Goal: Task Accomplishment & Management: Manage account settings

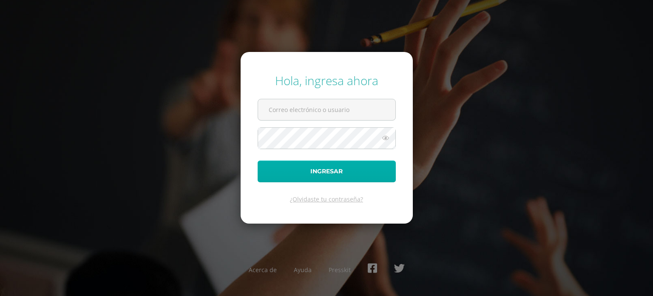
type input "[DOMAIN_NAME][EMAIL_ADDRESS][DOMAIN_NAME]"
click at [341, 172] on button "Ingresar" at bounding box center [327, 171] width 138 height 22
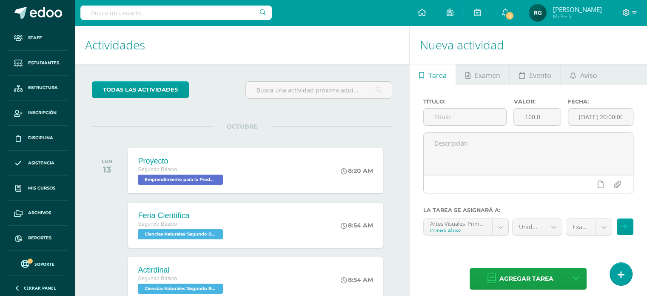
click at [181, 13] on input "text" at bounding box center [175, 13] width 191 height 14
type input "Quimica"
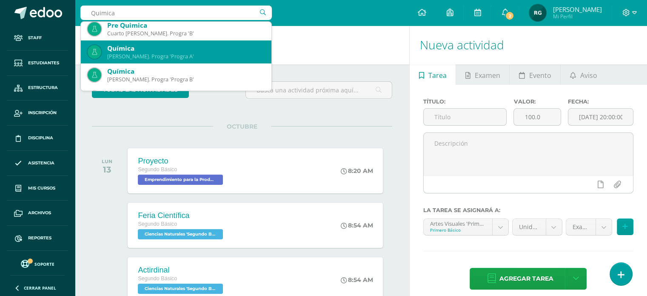
scroll to position [28, 0]
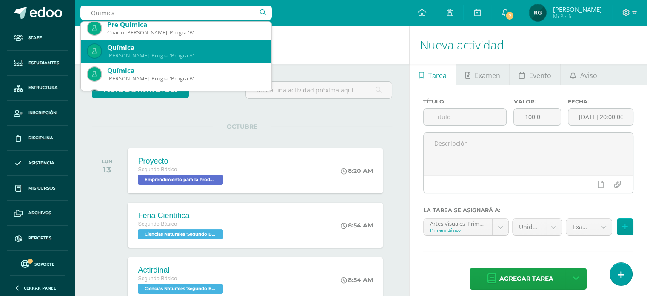
click at [167, 54] on div "Quinto Bach. Progra 'Progra A'" at bounding box center [185, 55] width 157 height 7
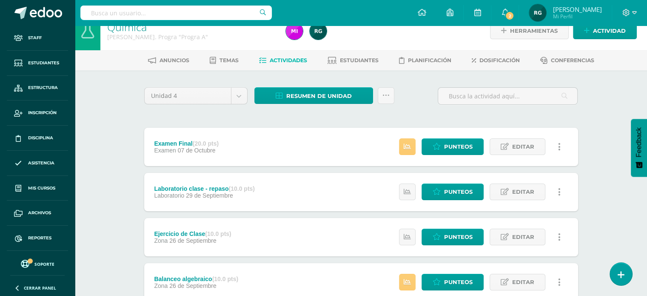
scroll to position [17, 0]
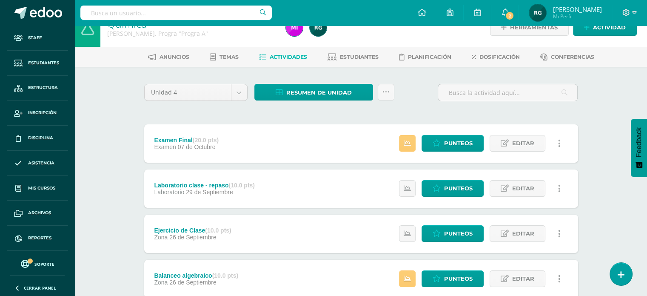
click at [289, 57] on span "Actividades" at bounding box center [288, 57] width 37 height 6
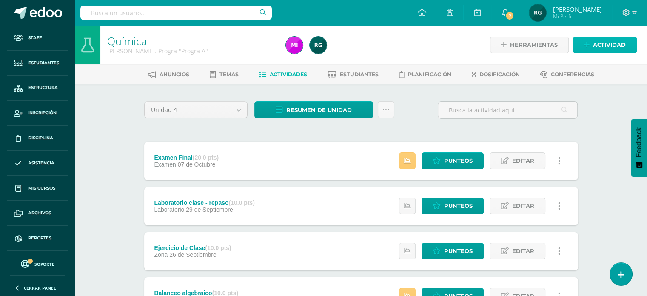
click at [586, 44] on icon at bounding box center [587, 44] width 6 height 7
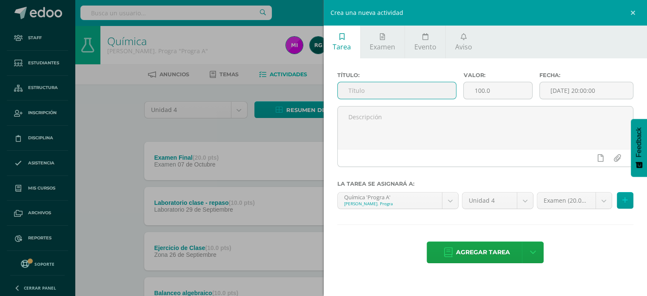
click at [397, 90] on input "text" at bounding box center [397, 90] width 119 height 17
type input "actitudinal"
click at [497, 94] on input "100.0" at bounding box center [498, 90] width 68 height 17
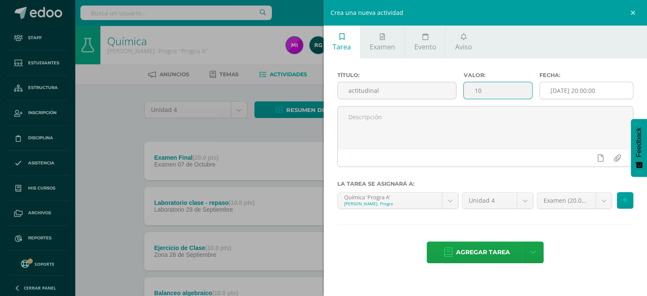
type input "10"
click at [588, 91] on input "[DATE] 20:00:00" at bounding box center [587, 90] width 94 height 17
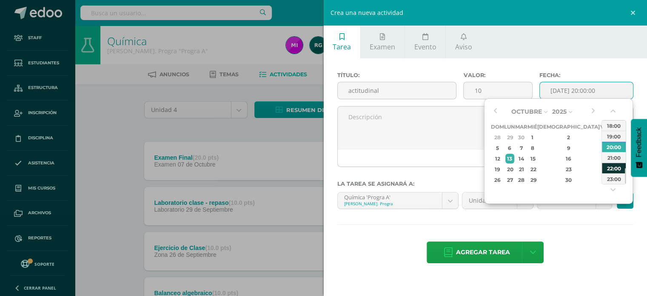
click at [614, 168] on div "22:00" at bounding box center [614, 168] width 24 height 11
type input "2025-10-13 22:00"
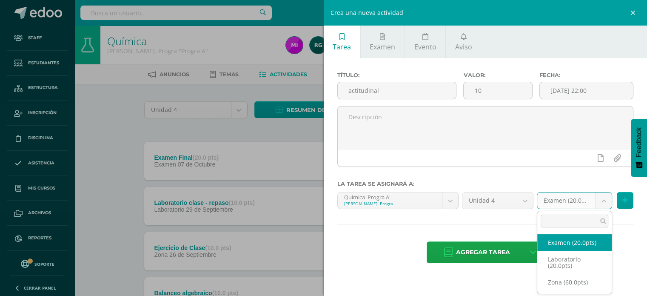
click at [602, 204] on body "Staff Estudiantes Estructura Inscripción Disciplina Asistencia Mis cursos Archi…" at bounding box center [323, 276] width 647 height 552
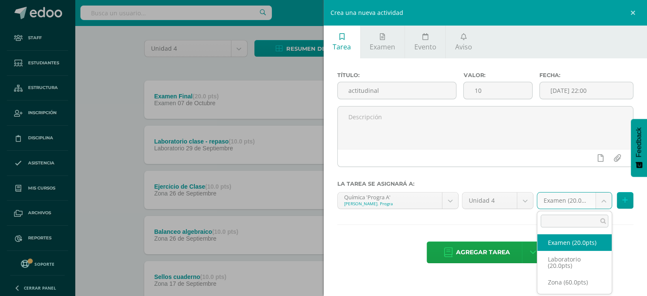
scroll to position [61, 0]
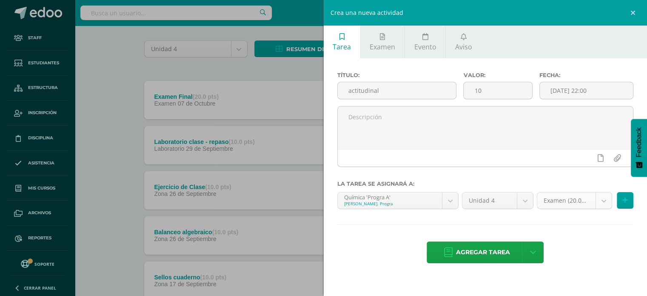
click at [604, 199] on body "Staff Estudiantes Estructura Inscripción Disciplina Asistencia Mis cursos Archi…" at bounding box center [323, 215] width 647 height 552
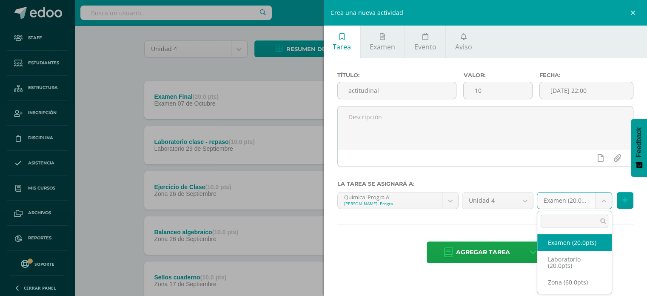
click at [604, 199] on body "Staff Estudiantes Estructura Inscripción Disciplina Asistencia Mis cursos Archi…" at bounding box center [323, 215] width 647 height 552
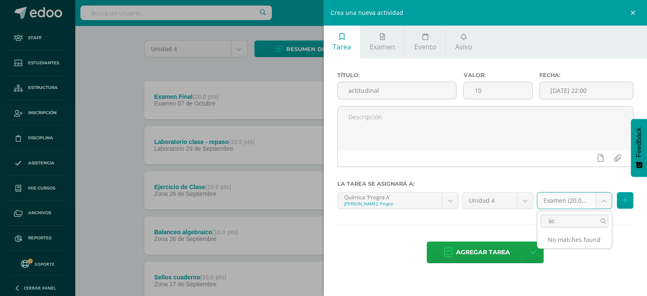
type input "a"
click at [480, 251] on body "Staff Estudiantes Estructura Inscripción Disciplina Asistencia Mis cursos Archi…" at bounding box center [323, 215] width 647 height 552
click at [480, 251] on span "Agregar tarea" at bounding box center [483, 252] width 54 height 21
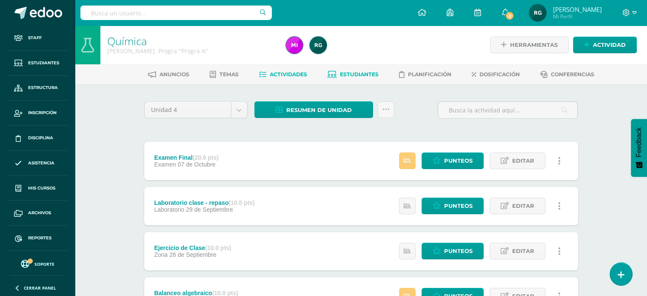
click at [362, 72] on span "Estudiantes" at bounding box center [359, 74] width 39 height 6
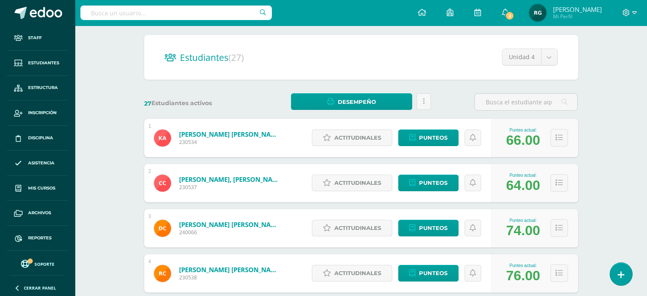
scroll to position [69, 0]
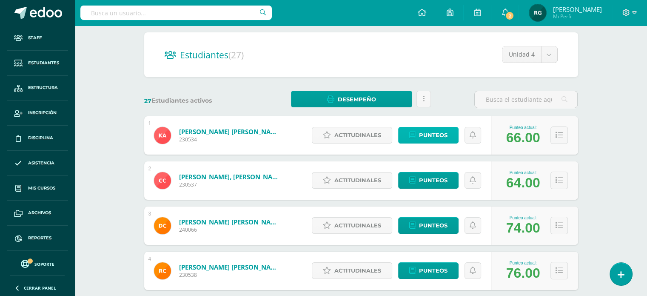
click at [425, 136] on span "Punteos" at bounding box center [433, 135] width 29 height 16
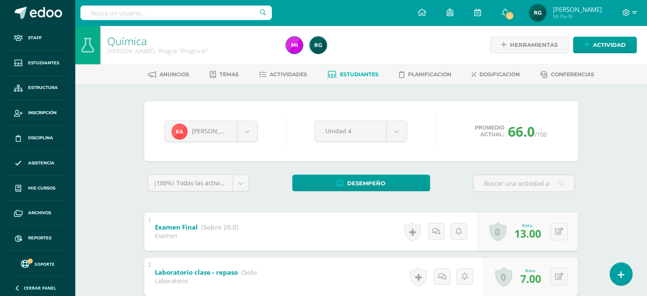
click at [359, 73] on span "Estudiantes" at bounding box center [359, 74] width 39 height 6
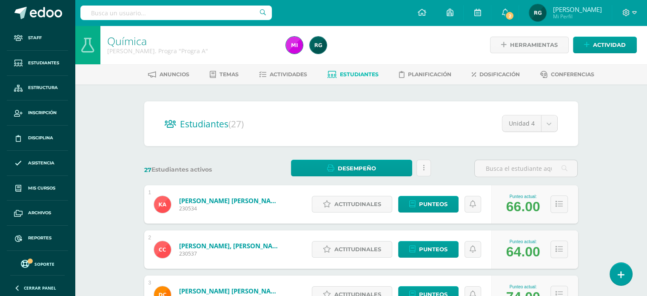
click at [563, 202] on button at bounding box center [559, 203] width 17 height 17
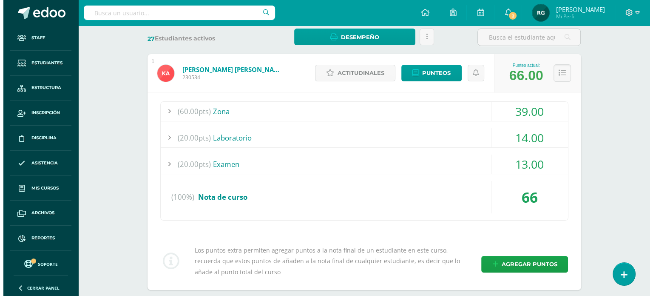
scroll to position [133, 0]
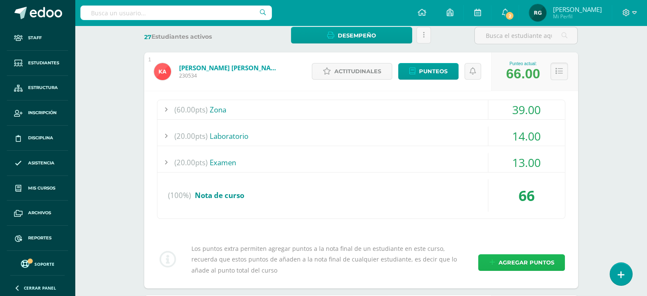
click at [518, 262] on span "Agregar puntos" at bounding box center [526, 262] width 56 height 16
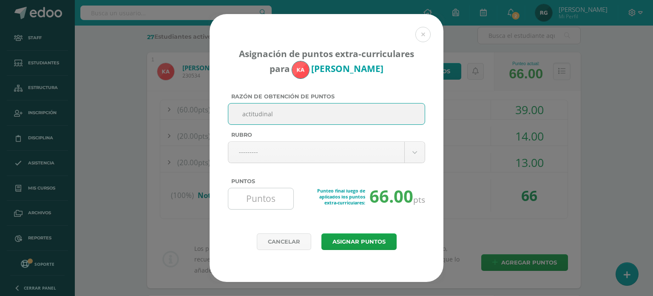
type input "actitudinal"
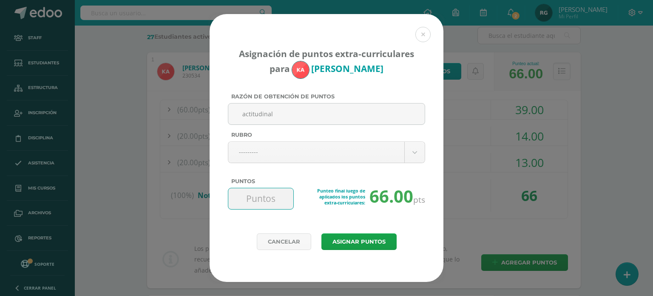
click at [269, 197] on input "Puntos" at bounding box center [261, 198] width 58 height 21
type input "10"
click at [348, 243] on button "Asignar puntos" at bounding box center [359, 241] width 75 height 17
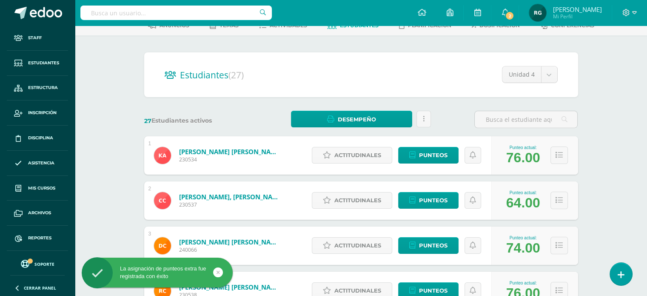
scroll to position [51, 0]
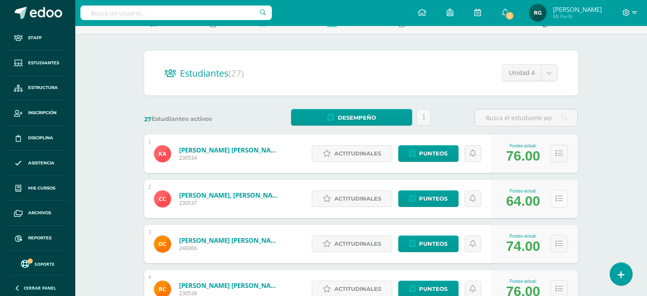
click at [557, 199] on icon at bounding box center [559, 198] width 7 height 7
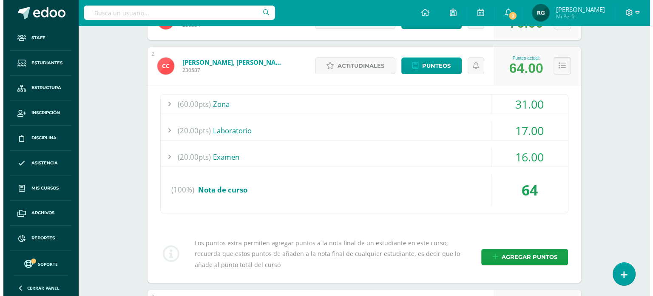
scroll to position [185, 0]
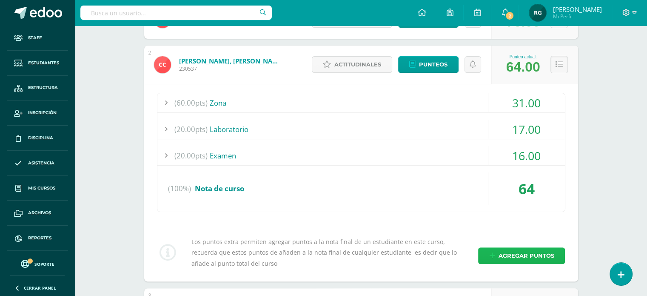
click at [543, 254] on span "Agregar puntos" at bounding box center [526, 256] width 56 height 16
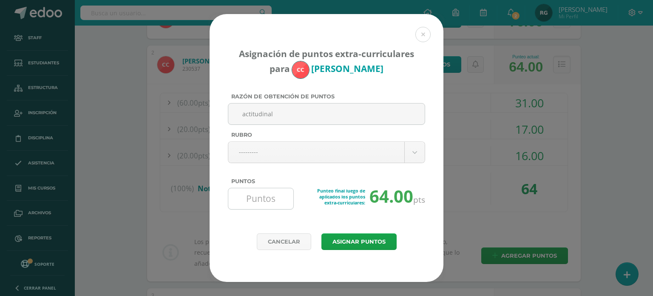
type input "actitudinal"
click at [283, 198] on input "Puntos" at bounding box center [261, 198] width 58 height 21
type input "10"
click at [349, 241] on button "Asignar puntos" at bounding box center [359, 241] width 75 height 17
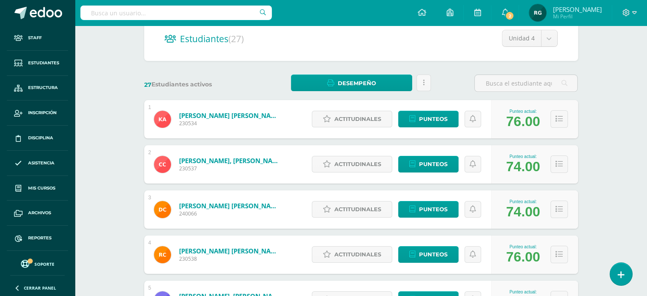
scroll to position [86, 0]
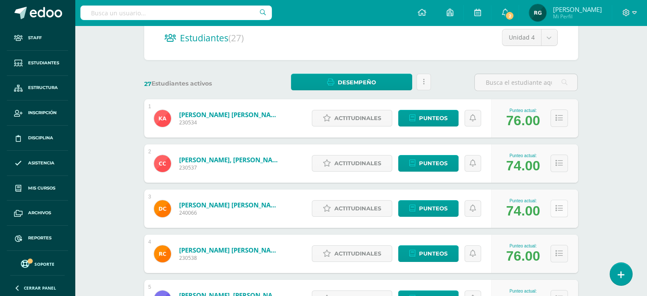
click at [562, 211] on icon at bounding box center [559, 208] width 7 height 7
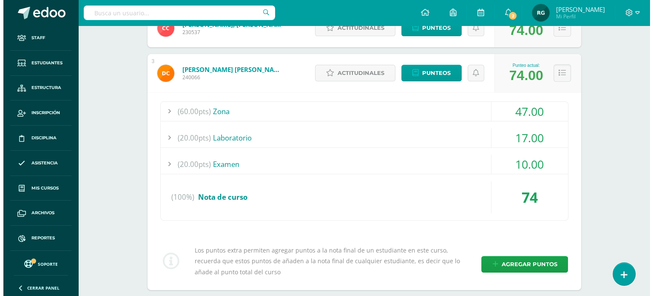
scroll to position [222, 0]
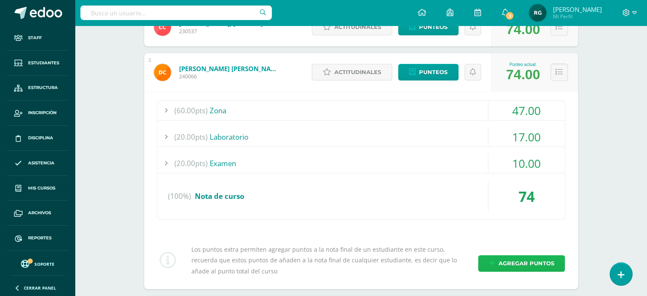
click at [509, 263] on span "Agregar puntos" at bounding box center [526, 263] width 56 height 16
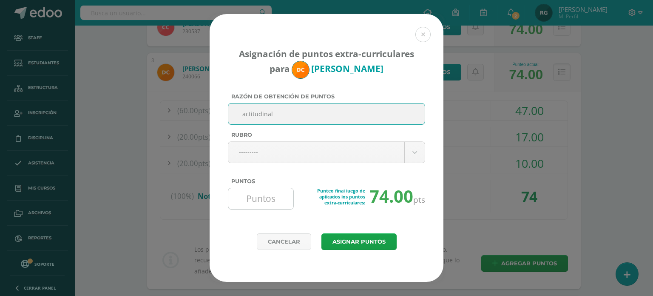
type input "actitudinal"
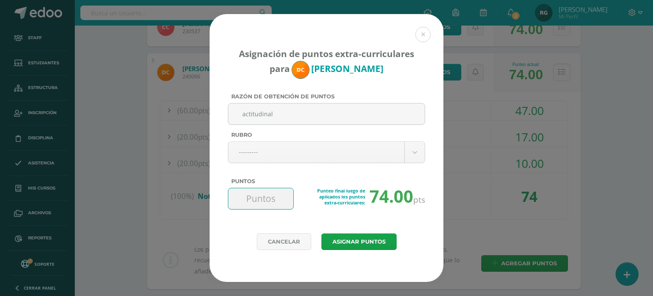
click at [277, 201] on input "Puntos" at bounding box center [261, 198] width 58 height 21
type input "10"
click at [369, 240] on button "Asignar puntos" at bounding box center [359, 241] width 75 height 17
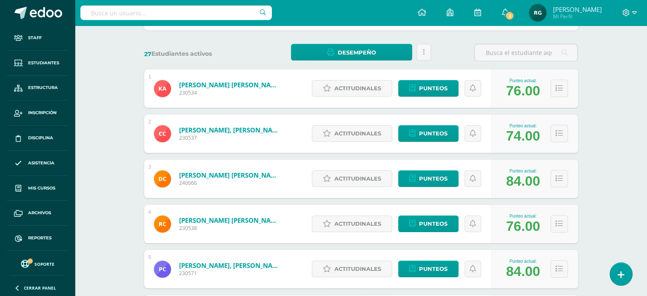
scroll to position [117, 0]
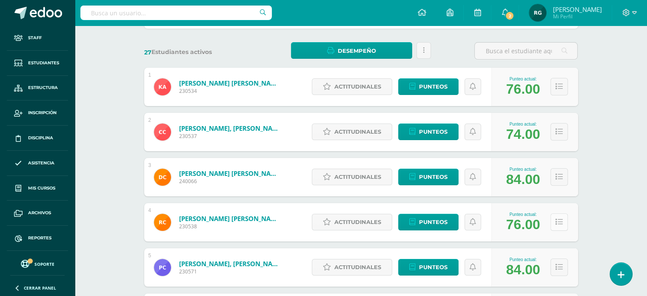
click at [561, 225] on icon at bounding box center [559, 221] width 7 height 7
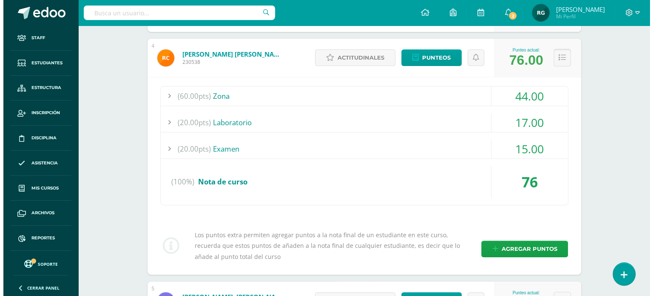
scroll to position [284, 0]
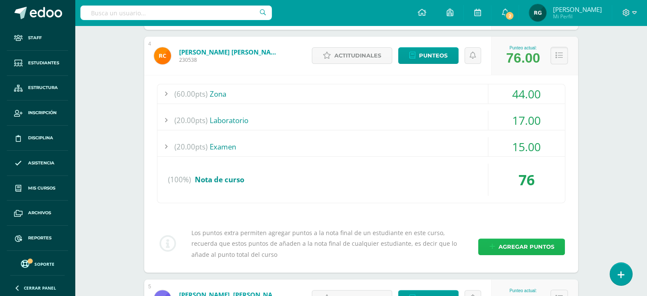
click at [521, 245] on span "Agregar puntos" at bounding box center [526, 247] width 56 height 16
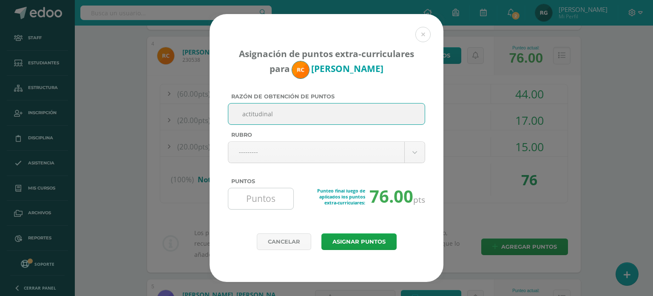
type input "actitudinal"
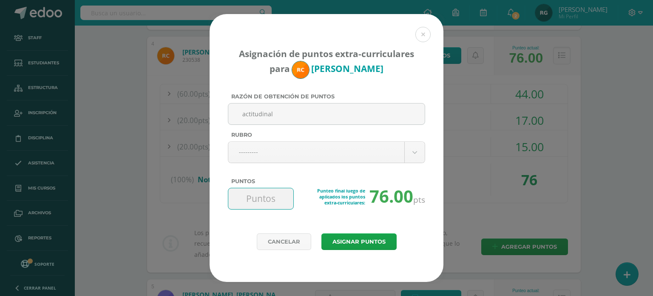
click at [263, 202] on input "Puntos" at bounding box center [261, 198] width 58 height 21
type input "10"
click at [376, 239] on button "Asignar puntos" at bounding box center [359, 241] width 75 height 17
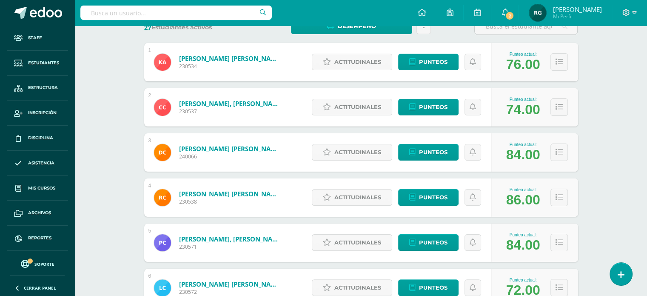
scroll to position [143, 0]
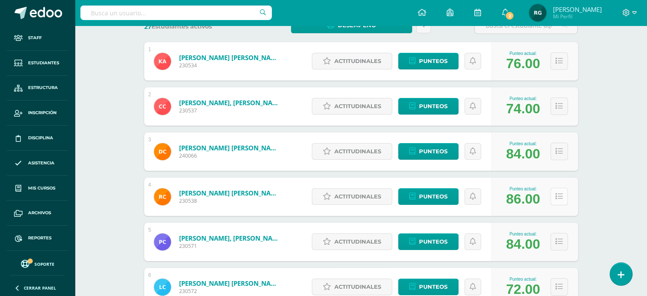
click at [558, 202] on button at bounding box center [559, 196] width 17 height 17
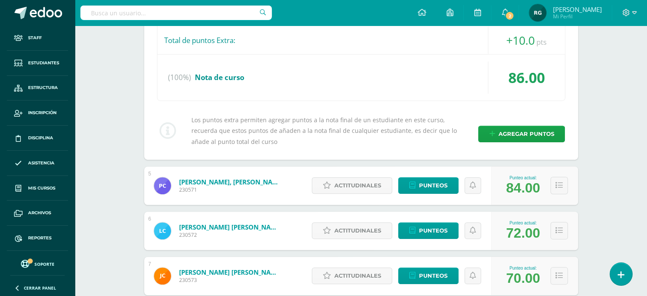
scroll to position [510, 0]
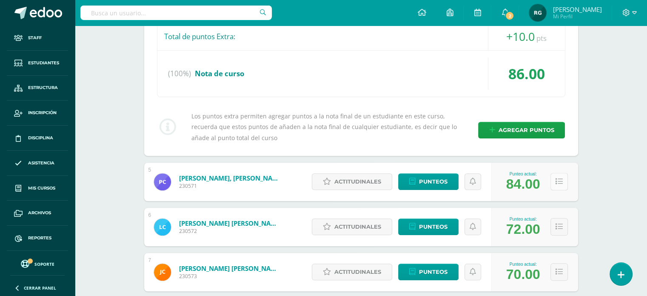
click at [561, 182] on icon at bounding box center [559, 181] width 7 height 7
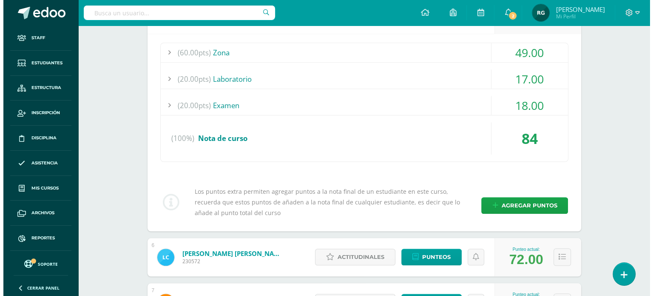
scroll to position [679, 0]
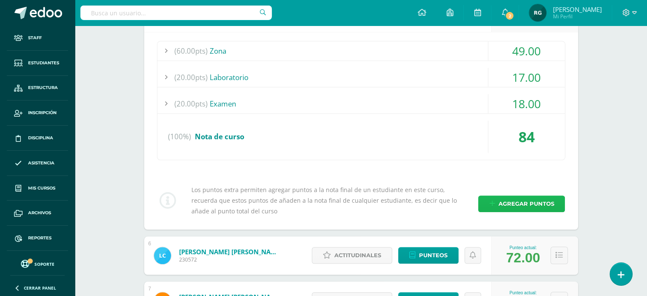
click at [526, 202] on span "Agregar puntos" at bounding box center [526, 204] width 56 height 16
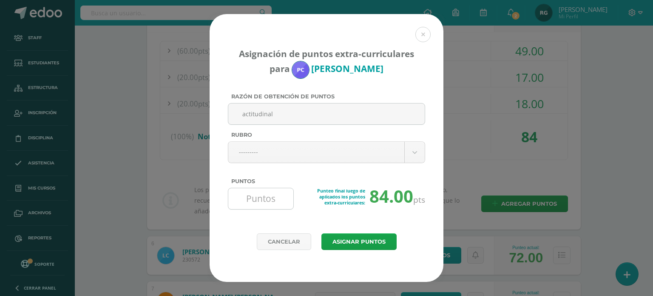
type input "actitudinal"
click at [268, 203] on input "Puntos" at bounding box center [261, 198] width 58 height 21
type input "10"
click at [363, 243] on button "Asignar puntos" at bounding box center [359, 241] width 75 height 17
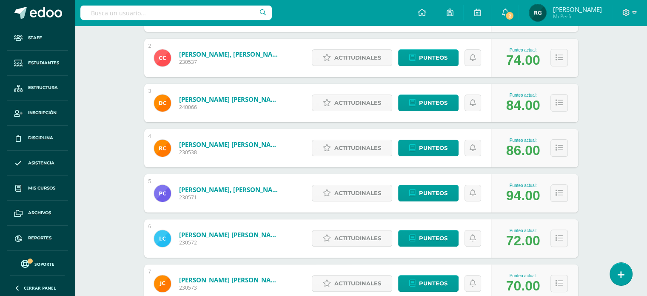
scroll to position [192, 0]
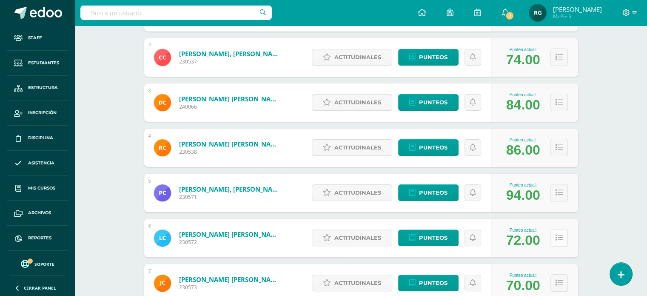
click at [559, 241] on icon at bounding box center [559, 237] width 7 height 7
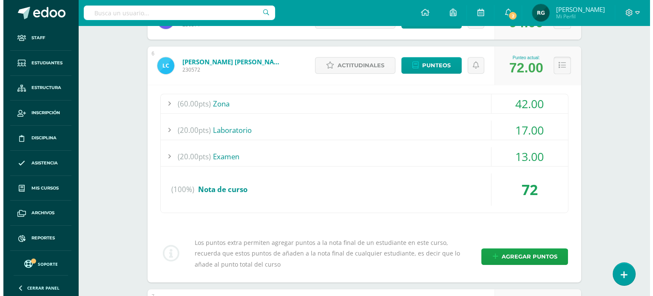
scroll to position [368, 0]
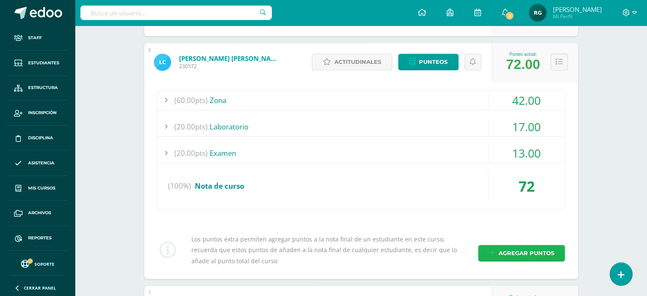
click at [525, 251] on span "Agregar puntos" at bounding box center [526, 253] width 56 height 16
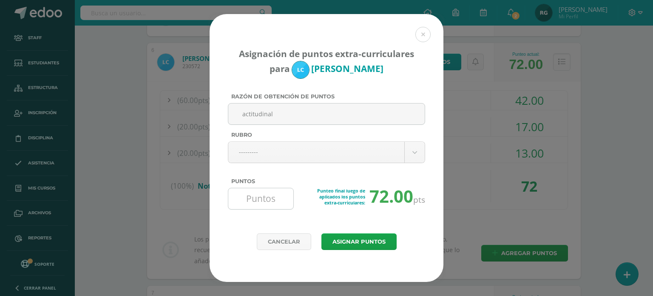
type input "actitudinal"
click at [274, 201] on input "Puntos" at bounding box center [261, 198] width 58 height 21
type input "10"
click at [345, 240] on button "Asignar puntos" at bounding box center [359, 241] width 75 height 17
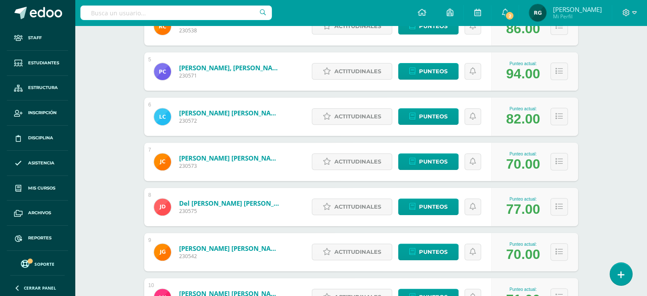
scroll to position [314, 0]
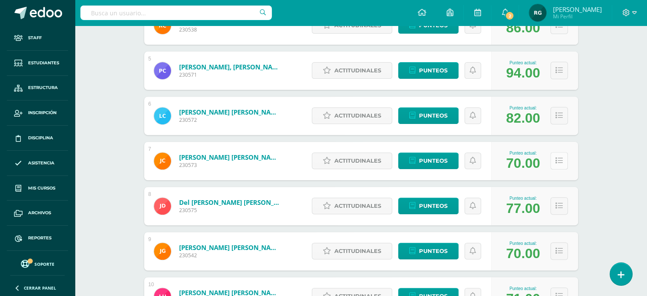
click at [564, 160] on button at bounding box center [559, 160] width 17 height 17
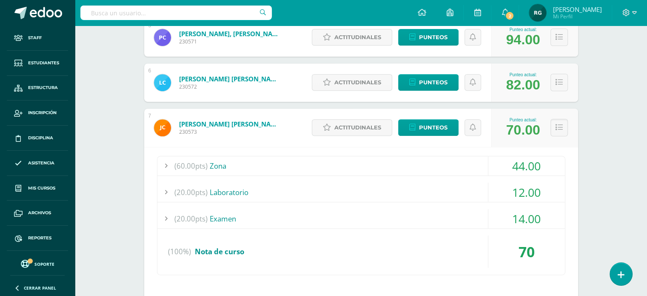
scroll to position [356, 0]
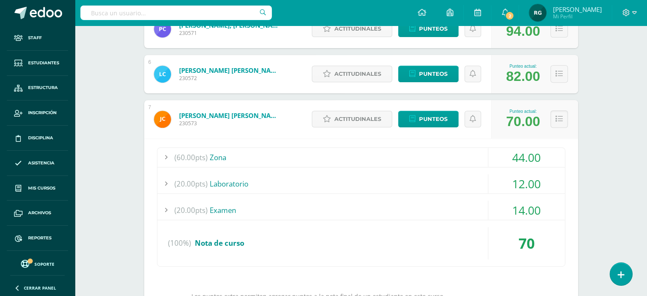
click at [391, 154] on div "(60.00pts) Zona" at bounding box center [361, 157] width 408 height 19
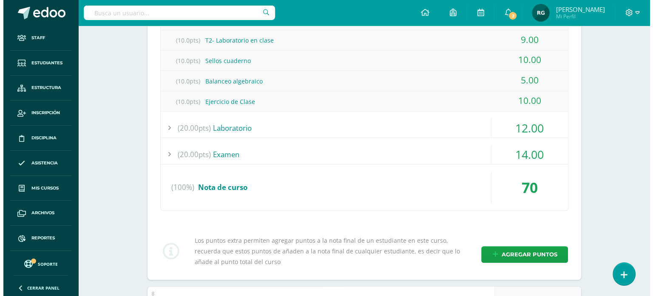
scroll to position [514, 0]
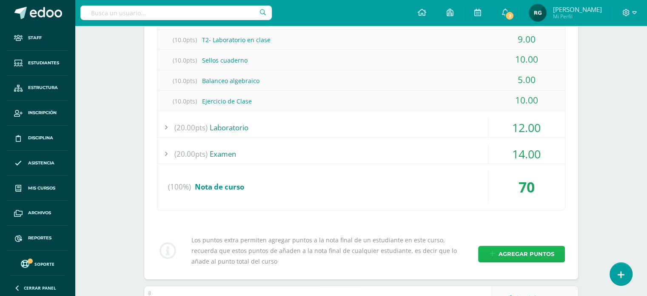
click at [512, 255] on span "Agregar puntos" at bounding box center [526, 254] width 56 height 16
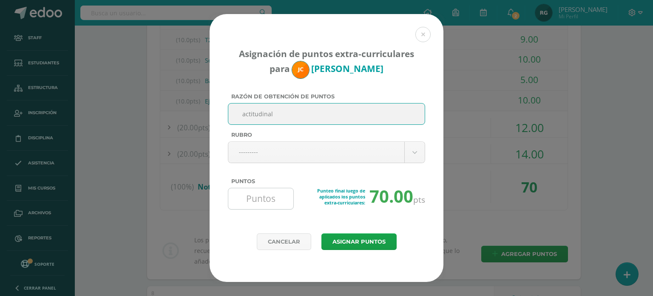
type input "actitudinal"
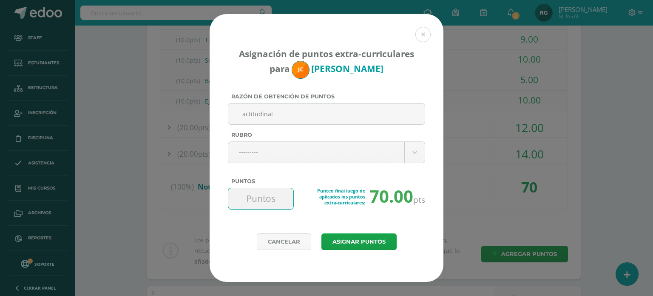
click at [281, 204] on input "Puntos" at bounding box center [261, 198] width 58 height 21
type input "10"
click at [357, 241] on button "Asignar puntos" at bounding box center [359, 241] width 75 height 17
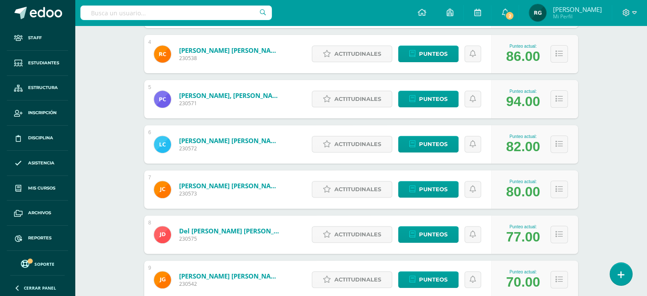
scroll to position [289, 0]
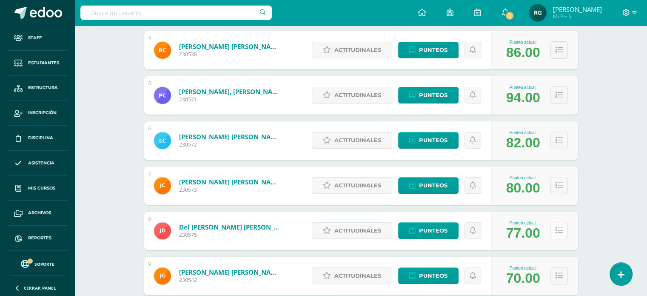
click at [559, 232] on icon at bounding box center [559, 230] width 7 height 7
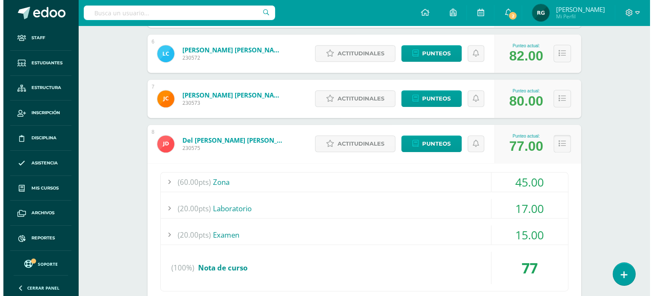
scroll to position [440, 0]
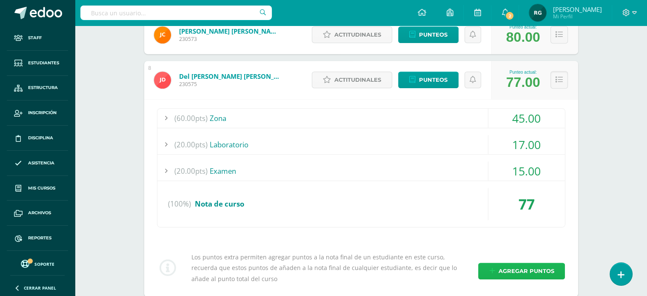
click at [525, 268] on span "Agregar puntos" at bounding box center [526, 271] width 56 height 16
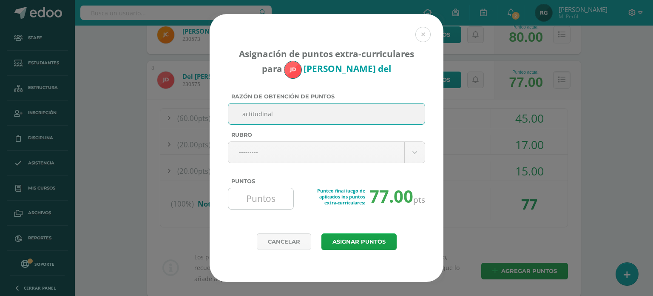
type input "actitudinal"
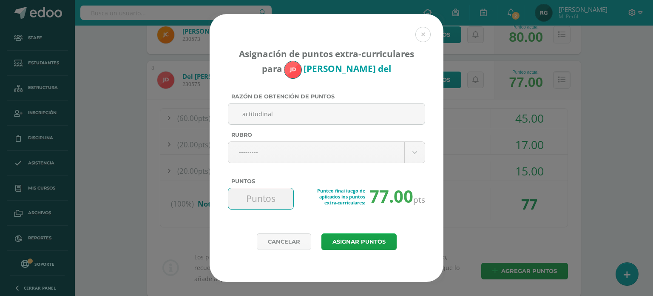
click at [286, 204] on input "Puntos" at bounding box center [261, 198] width 58 height 21
type input "10"
click at [372, 245] on button "Asignar puntos" at bounding box center [359, 241] width 75 height 17
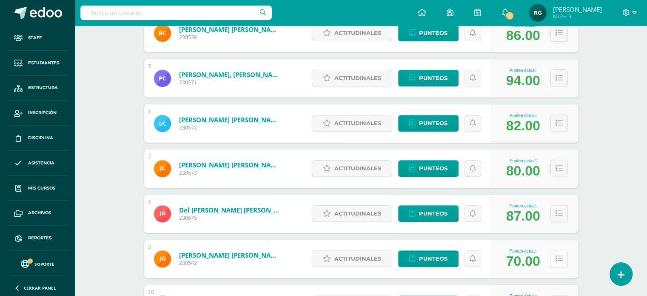
scroll to position [326, 0]
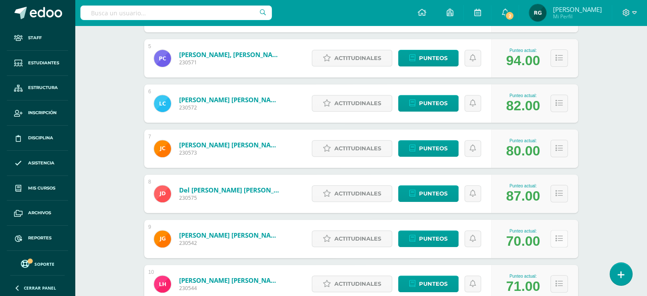
click at [559, 240] on icon at bounding box center [559, 238] width 7 height 7
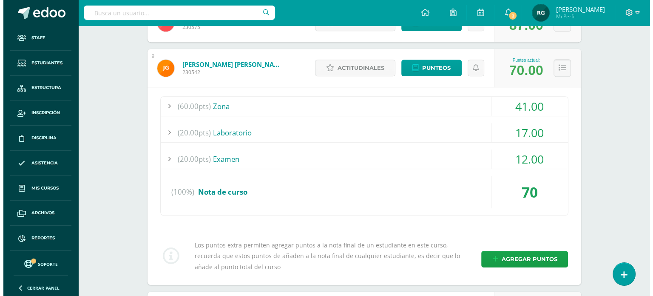
scroll to position [501, 0]
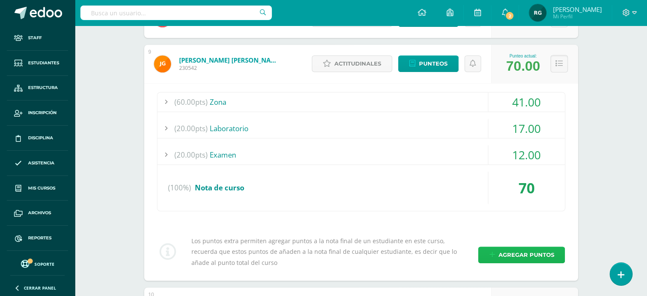
click at [525, 256] on span "Agregar puntos" at bounding box center [526, 255] width 56 height 16
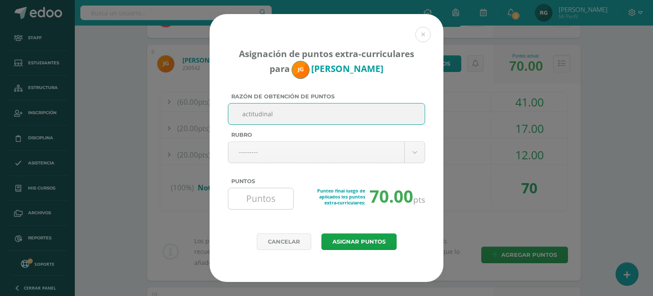
type input "actitudinal"
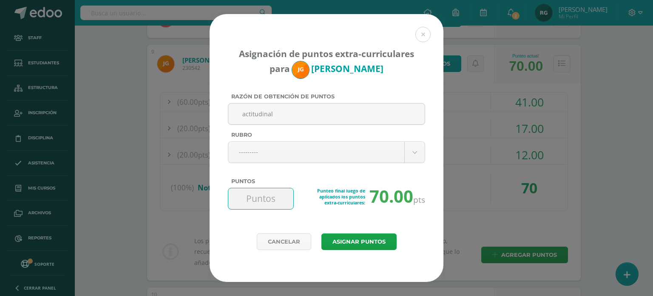
click at [279, 194] on input "Puntos" at bounding box center [261, 198] width 58 height 21
type input "10"
click at [349, 242] on button "Asignar puntos" at bounding box center [359, 241] width 75 height 17
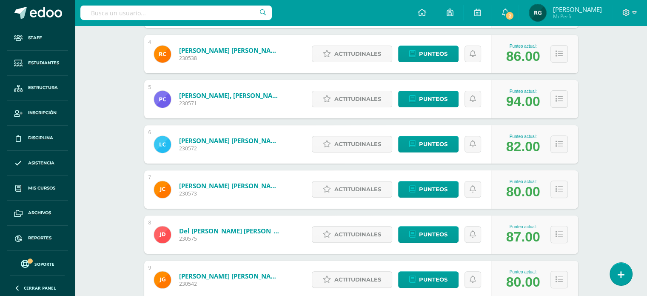
scroll to position [387, 0]
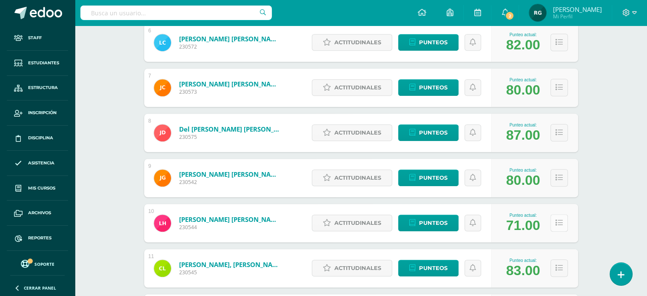
click at [559, 223] on icon at bounding box center [559, 222] width 7 height 7
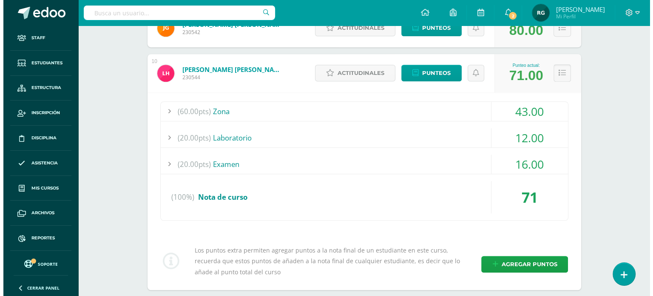
scroll to position [557, 0]
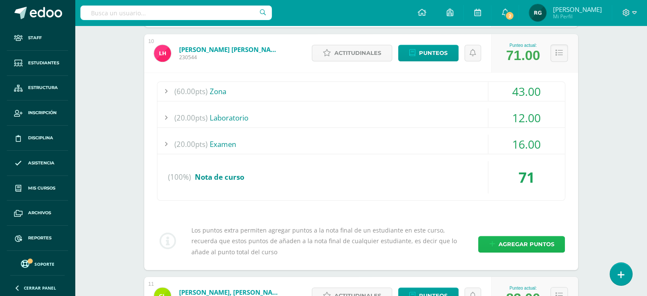
click at [542, 240] on span "Agregar puntos" at bounding box center [526, 244] width 56 height 16
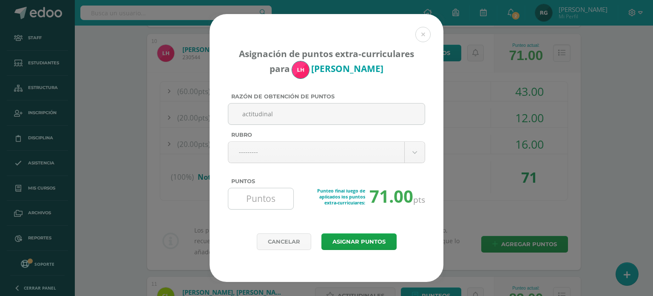
type input "actitudinal"
click at [258, 197] on input "Puntos" at bounding box center [261, 198] width 58 height 21
type input "10"
click at [351, 242] on button "Asignar puntos" at bounding box center [359, 241] width 75 height 17
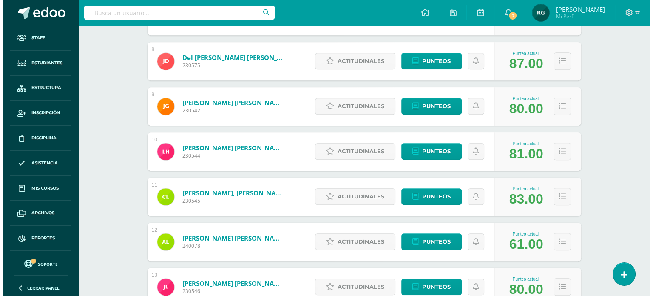
scroll to position [581, 0]
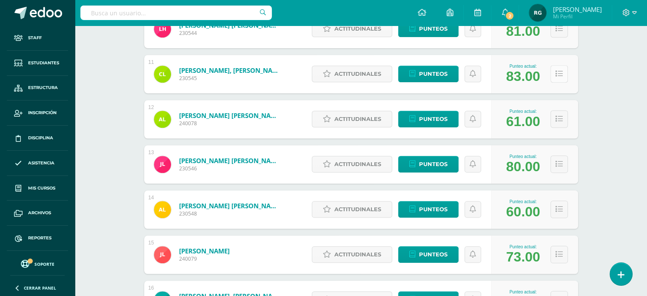
click at [564, 77] on button at bounding box center [559, 73] width 17 height 17
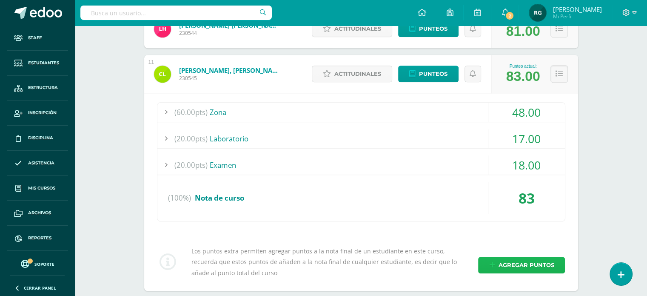
click at [520, 263] on span "Agregar puntos" at bounding box center [526, 265] width 56 height 16
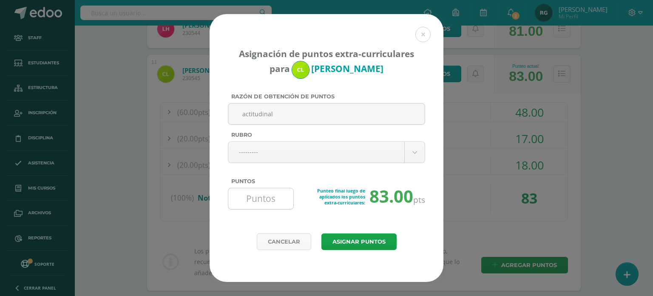
type input "actitudinal"
click at [253, 203] on input "Puntos" at bounding box center [261, 198] width 58 height 21
type input "10"
click at [369, 241] on button "Asignar puntos" at bounding box center [359, 241] width 75 height 17
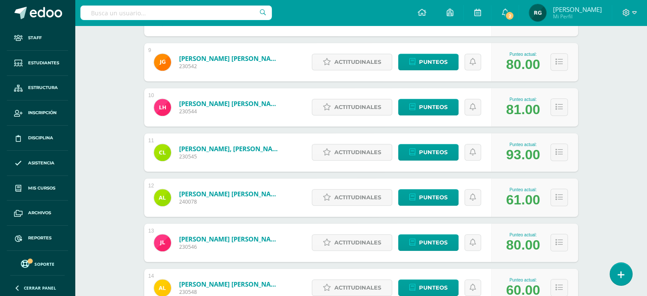
scroll to position [507, 0]
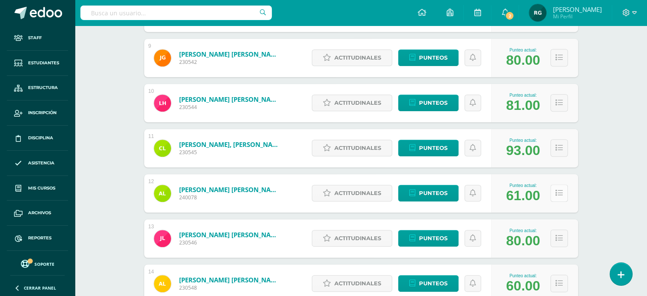
click at [560, 197] on button at bounding box center [559, 192] width 17 height 17
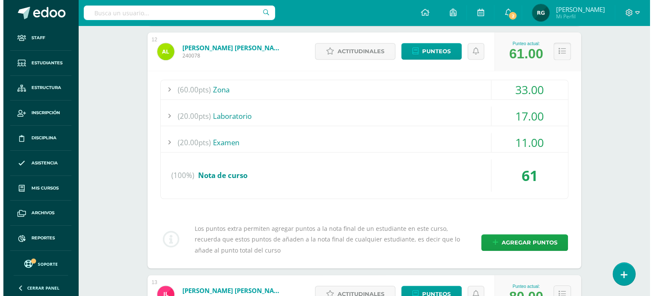
scroll to position [665, 0]
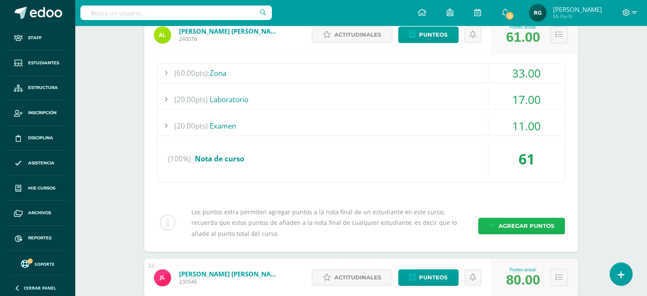
click at [536, 228] on span "Agregar puntos" at bounding box center [526, 226] width 56 height 16
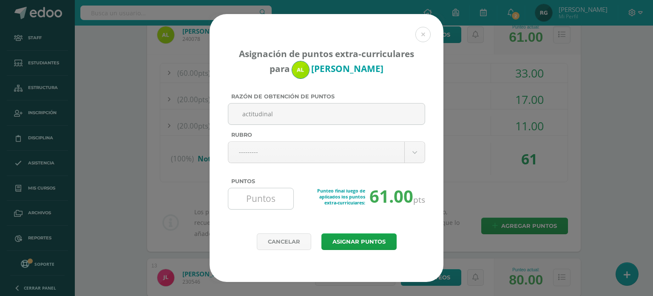
type input "actitudinal"
click at [274, 198] on input "Puntos" at bounding box center [261, 198] width 58 height 21
type input "10"
click at [353, 240] on button "Asignar puntos" at bounding box center [359, 241] width 75 height 17
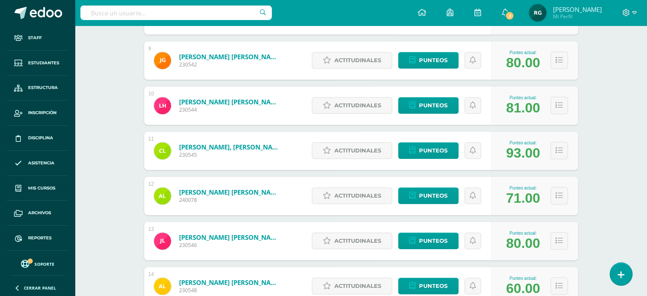
scroll to position [507, 0]
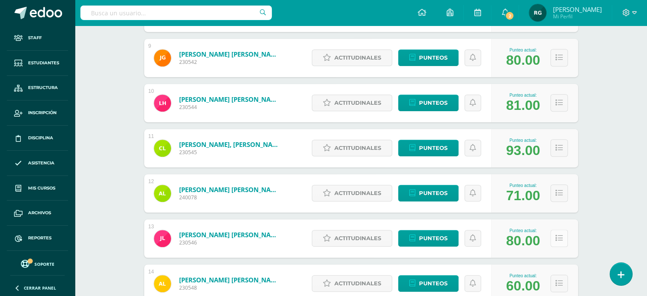
click at [560, 241] on icon at bounding box center [559, 237] width 7 height 7
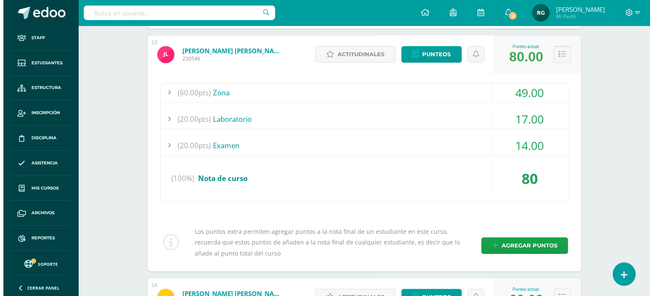
scroll to position [691, 0]
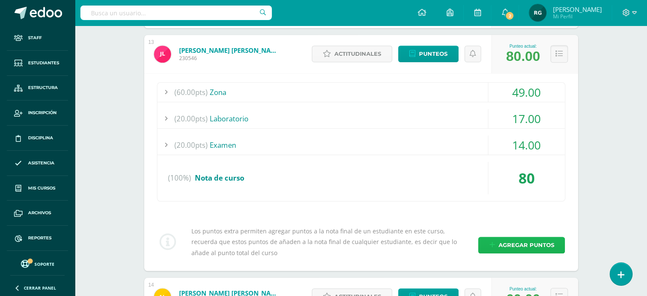
click at [537, 240] on span "Agregar puntos" at bounding box center [526, 245] width 56 height 16
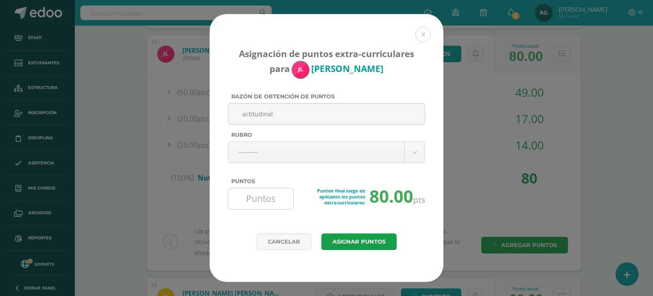
type input "actitudinal"
click at [265, 204] on input "Puntos" at bounding box center [261, 198] width 58 height 21
type input "10"
click at [366, 242] on button "Asignar puntos" at bounding box center [359, 241] width 75 height 17
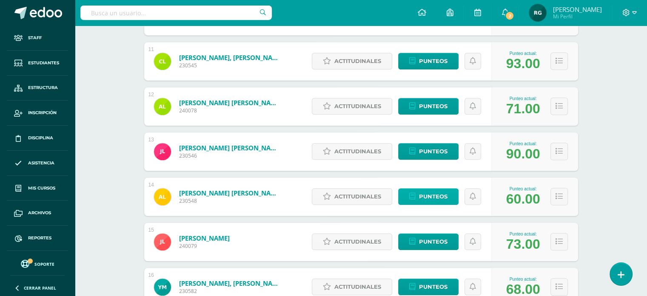
scroll to position [608, 0]
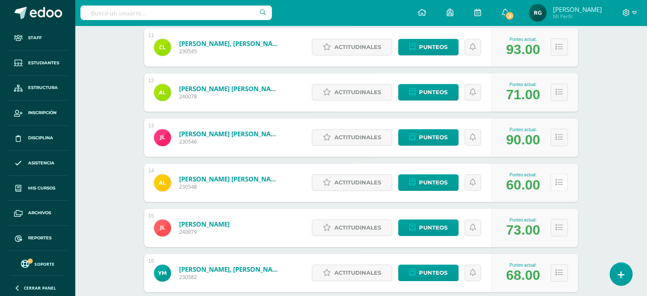
click at [563, 187] on button at bounding box center [559, 182] width 17 height 17
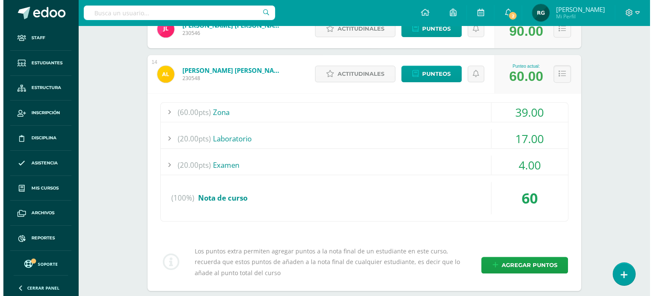
scroll to position [716, 0]
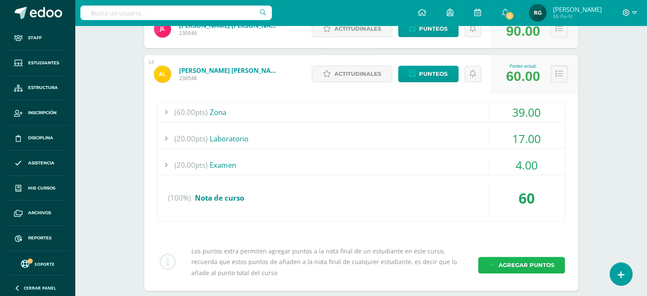
click at [528, 261] on span "Agregar puntos" at bounding box center [526, 265] width 56 height 16
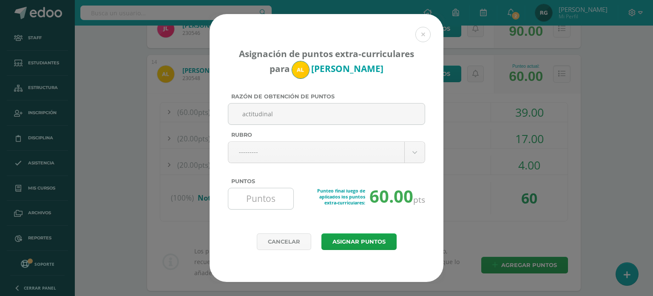
type input "actitudinal"
click at [260, 199] on input "Puntos" at bounding box center [261, 198] width 58 height 21
type input "10"
click at [350, 246] on button "Asignar puntos" at bounding box center [359, 241] width 75 height 17
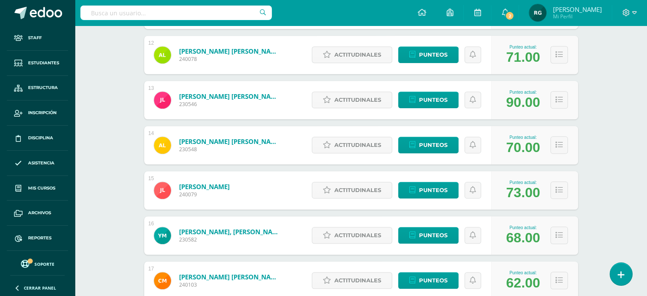
scroll to position [648, 0]
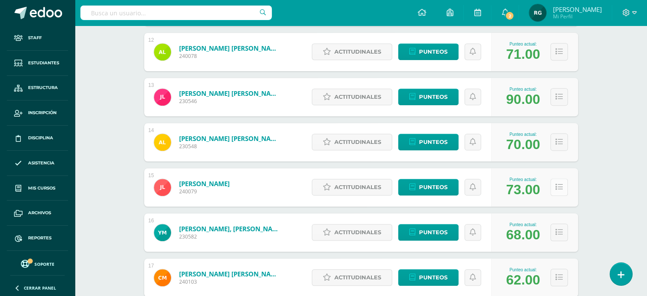
click at [562, 188] on icon at bounding box center [559, 186] width 7 height 7
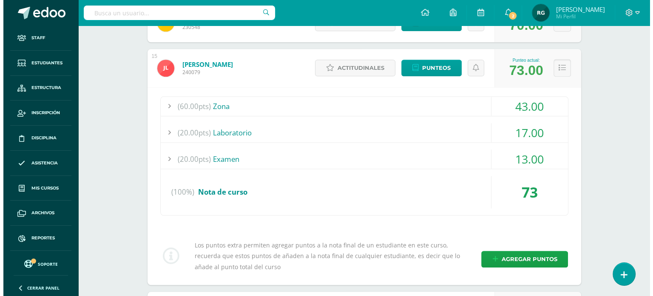
scroll to position [772, 0]
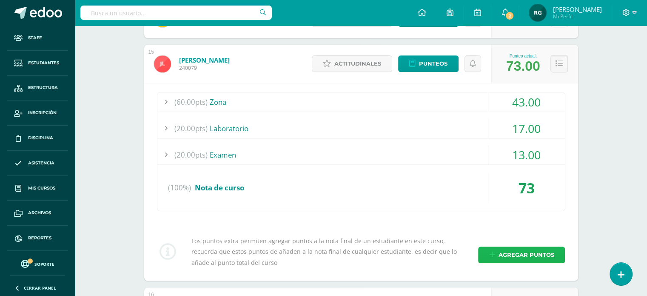
click at [531, 252] on span "Agregar puntos" at bounding box center [526, 255] width 56 height 16
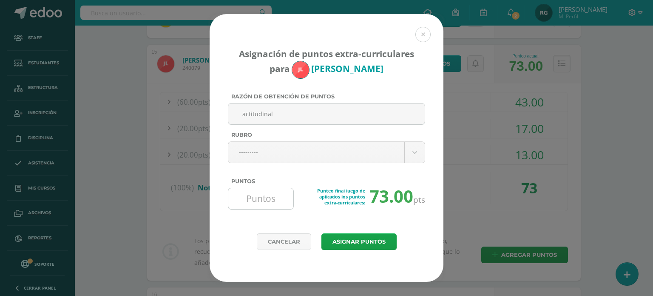
type input "actitudinal"
click at [264, 195] on input "Puntos" at bounding box center [261, 198] width 58 height 21
type input "10"
click at [351, 240] on button "Asignar puntos" at bounding box center [359, 241] width 75 height 17
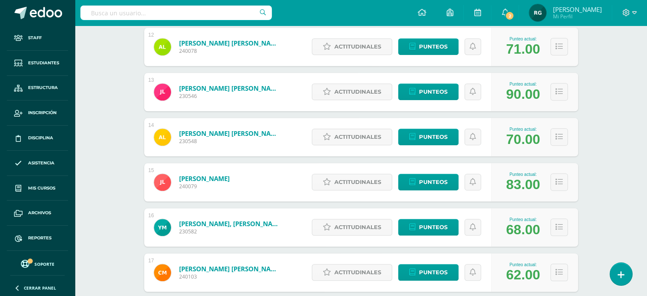
scroll to position [669, 0]
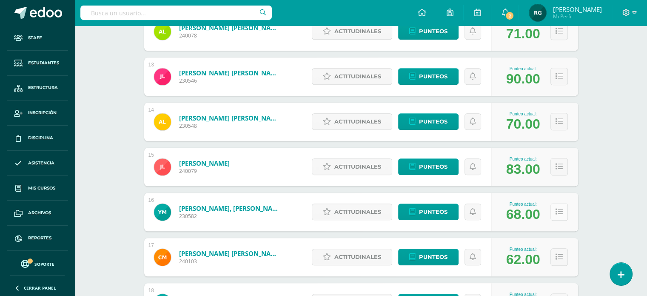
click at [564, 211] on button at bounding box center [559, 211] width 17 height 17
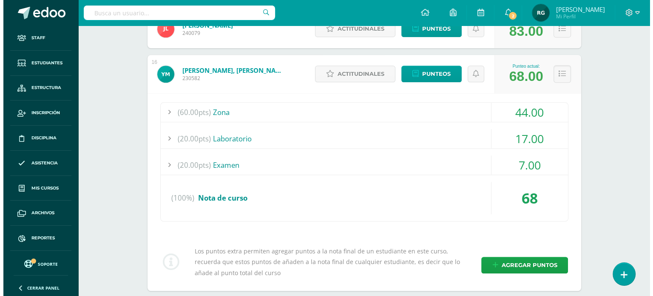
scroll to position [810, 0]
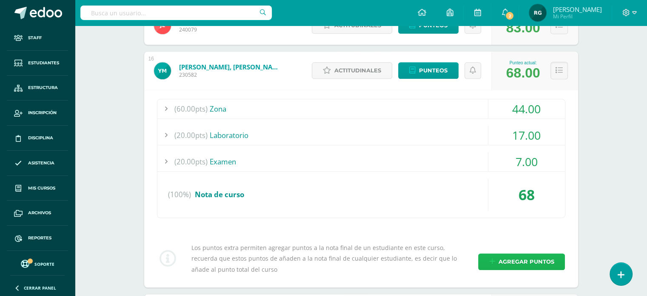
click at [516, 262] on span "Agregar puntos" at bounding box center [526, 262] width 56 height 16
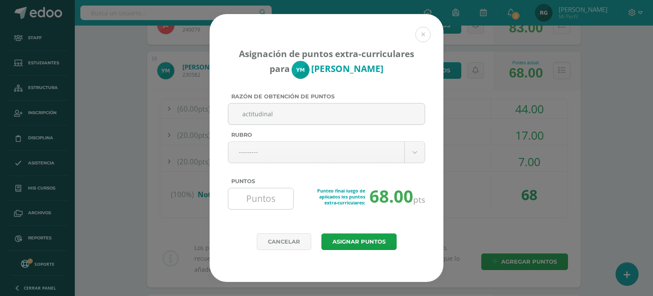
type input "actitudinal"
click at [280, 198] on input "Puntos" at bounding box center [261, 198] width 58 height 21
type input "10"
click at [347, 244] on button "Asignar puntos" at bounding box center [359, 241] width 75 height 17
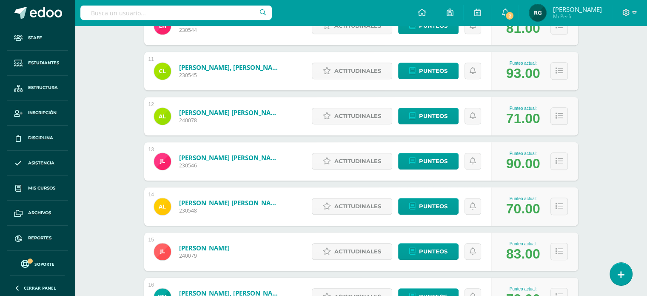
scroll to position [699, 0]
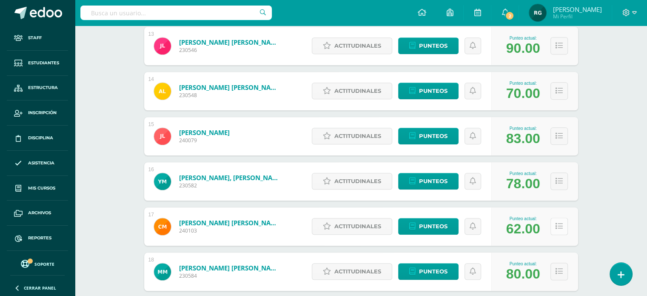
click at [559, 231] on button at bounding box center [559, 225] width 17 height 17
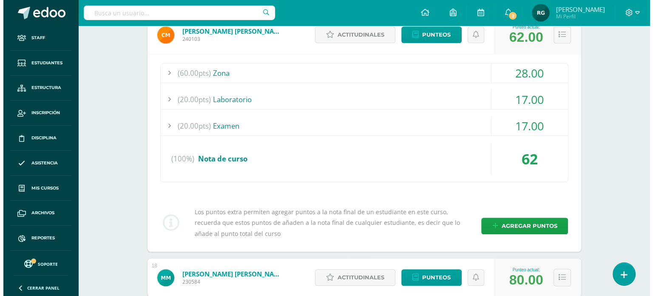
scroll to position [892, 0]
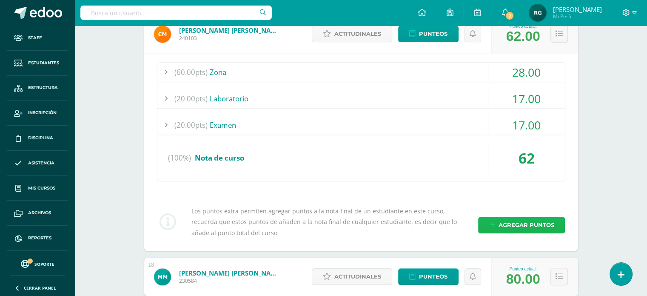
click at [519, 229] on span "Agregar puntos" at bounding box center [526, 225] width 56 height 16
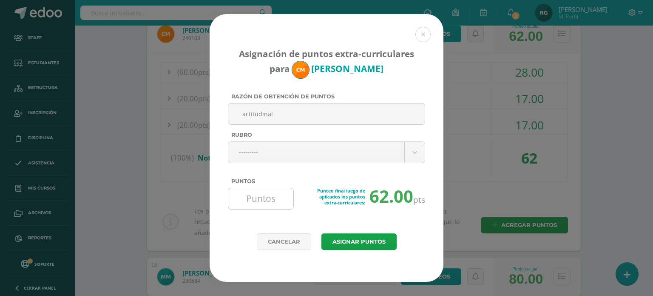
type input "actitudinal"
click at [277, 205] on input "Puntos" at bounding box center [261, 198] width 58 height 21
type input "10"
click at [363, 243] on button "Asignar puntos" at bounding box center [359, 241] width 75 height 17
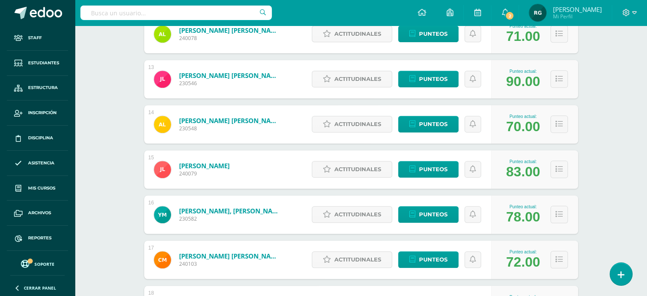
scroll to position [762, 0]
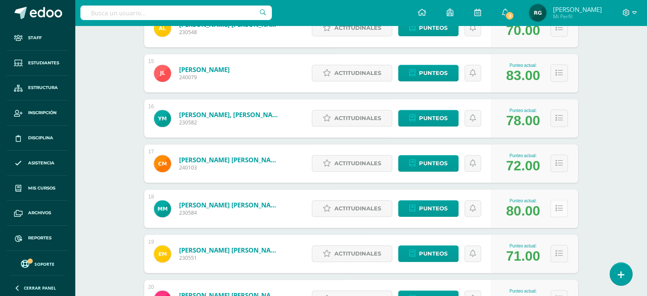
click at [558, 214] on button at bounding box center [559, 208] width 17 height 17
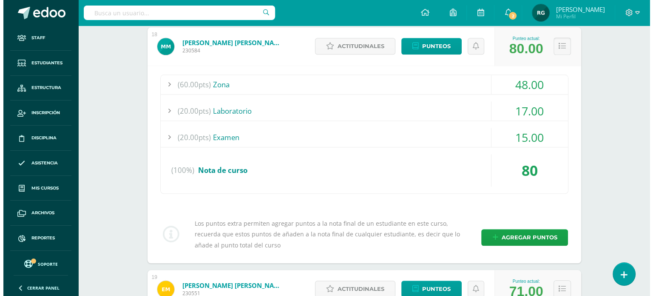
scroll to position [925, 0]
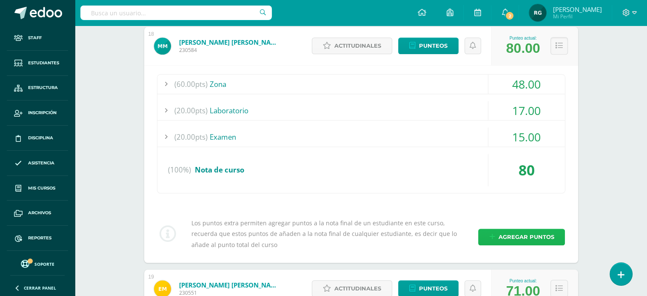
click at [529, 239] on span "Agregar puntos" at bounding box center [526, 237] width 56 height 16
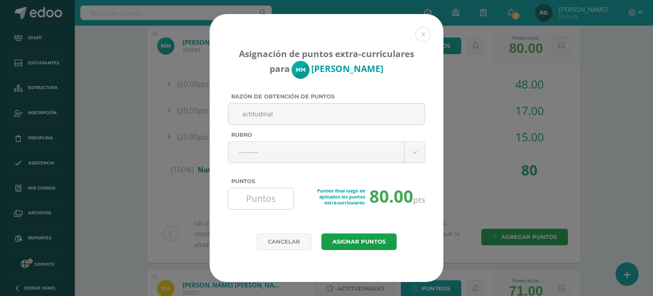
type input "actitudinal"
click at [255, 200] on input "Puntos" at bounding box center [261, 198] width 58 height 21
type input "10"
click at [345, 244] on button "Asignar puntos" at bounding box center [359, 241] width 75 height 17
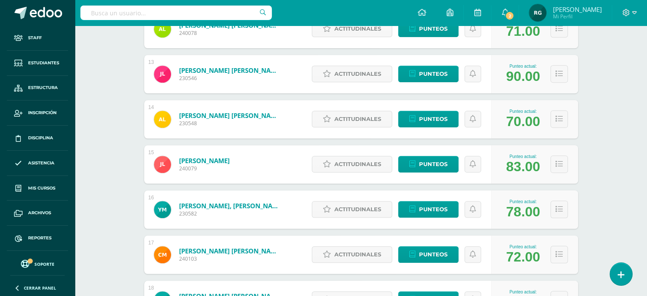
scroll to position [752, 0]
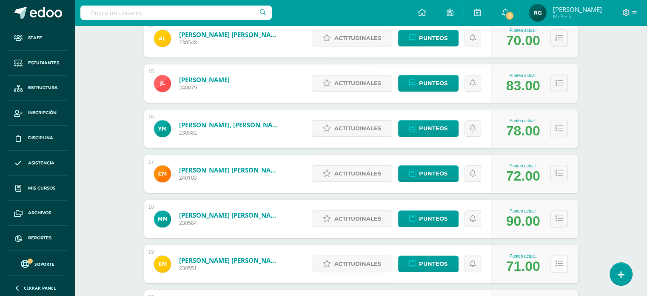
click at [557, 264] on icon at bounding box center [559, 263] width 7 height 7
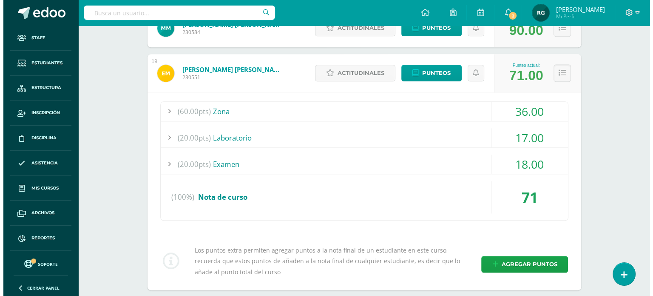
scroll to position [943, 0]
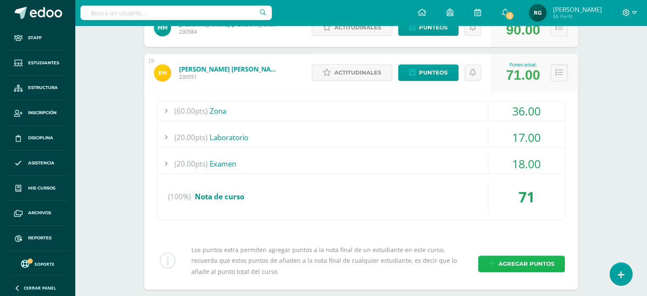
click at [533, 262] on span "Agregar puntos" at bounding box center [526, 264] width 56 height 16
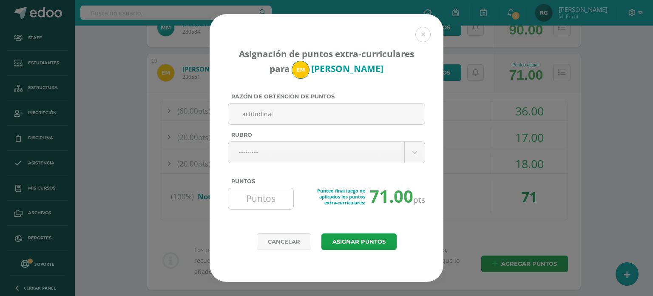
type input "actitudinal"
click at [286, 199] on input "Puntos" at bounding box center [261, 198] width 58 height 21
type input "10"
click at [347, 241] on button "Asignar puntos" at bounding box center [359, 241] width 75 height 17
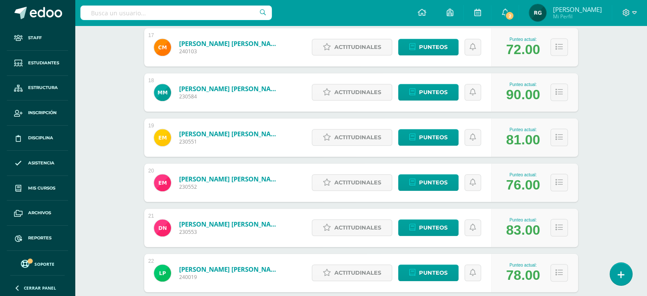
scroll to position [879, 0]
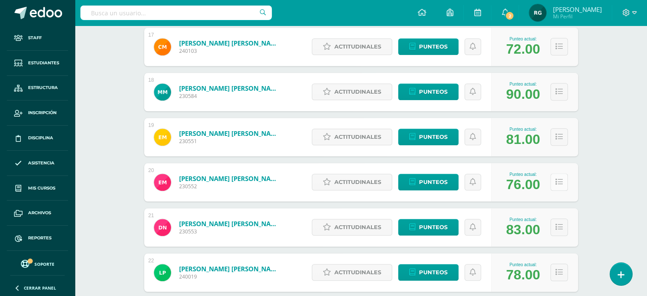
click at [560, 185] on icon at bounding box center [559, 181] width 7 height 7
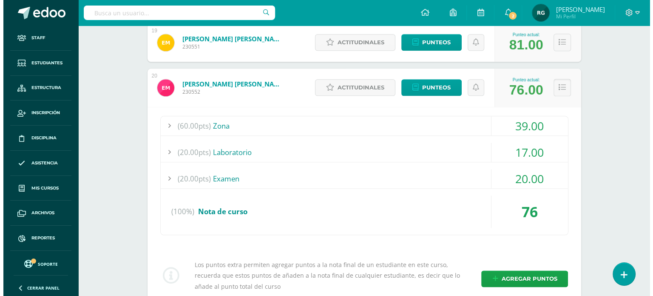
scroll to position [979, 0]
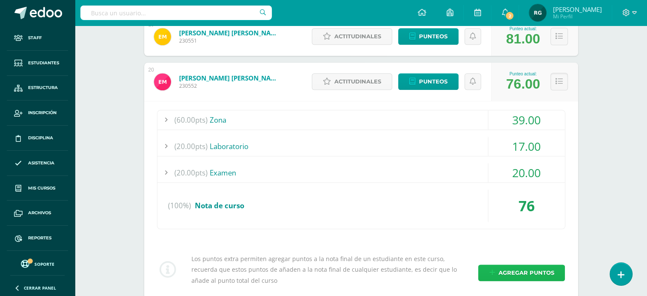
click at [528, 274] on span "Agregar puntos" at bounding box center [526, 273] width 56 height 16
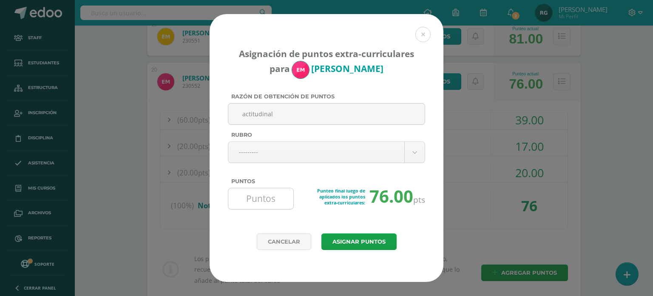
type input "actitudinal"
click at [285, 200] on input "Puntos" at bounding box center [261, 198] width 58 height 21
type input "10"
click at [354, 244] on button "Asignar puntos" at bounding box center [359, 241] width 75 height 17
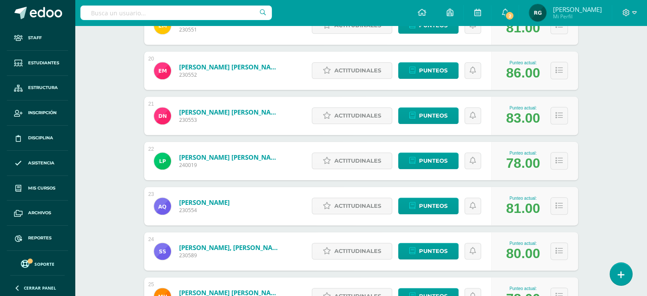
scroll to position [999, 0]
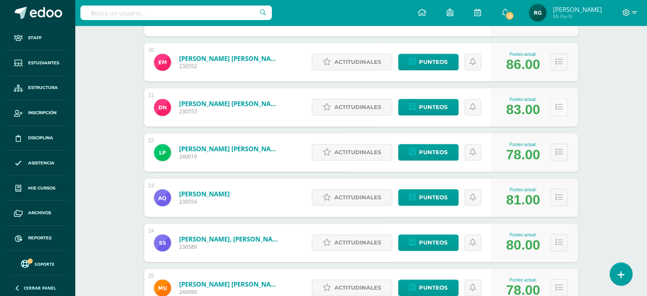
click at [557, 107] on icon at bounding box center [559, 106] width 7 height 7
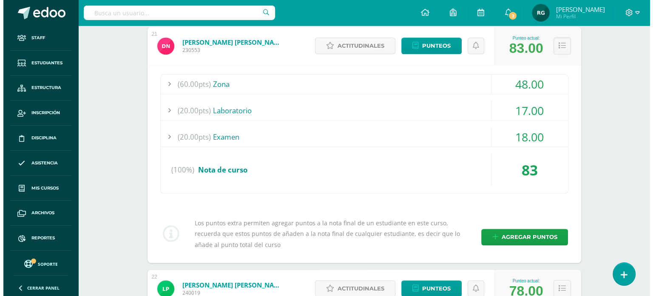
scroll to position [1062, 0]
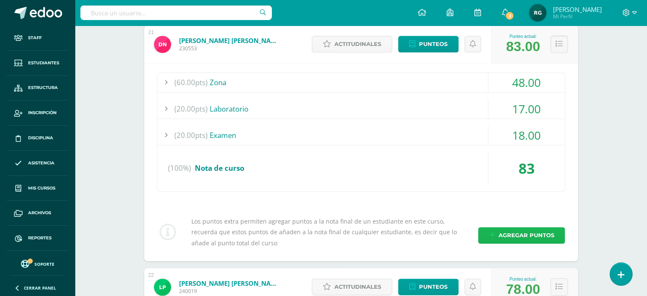
click at [519, 230] on span "Agregar puntos" at bounding box center [526, 235] width 56 height 16
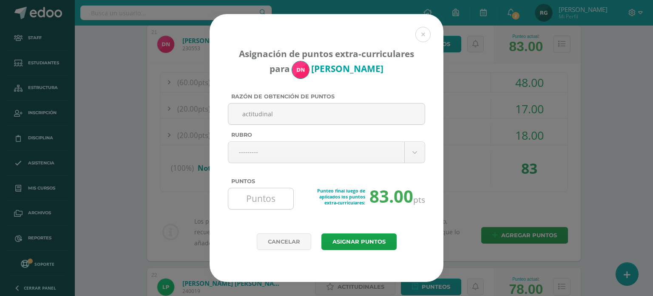
type input "actitudinal"
click at [286, 205] on input "Puntos" at bounding box center [261, 198] width 58 height 21
type input "10"
click at [377, 241] on button "Asignar puntos" at bounding box center [359, 241] width 75 height 17
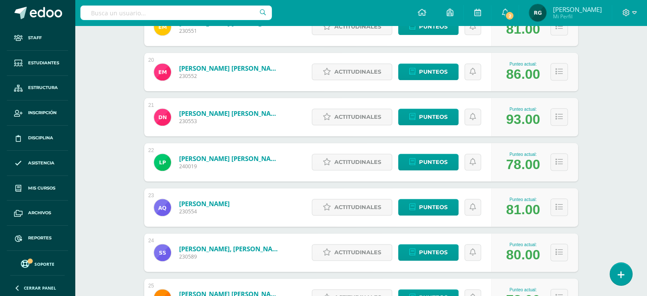
scroll to position [990, 0]
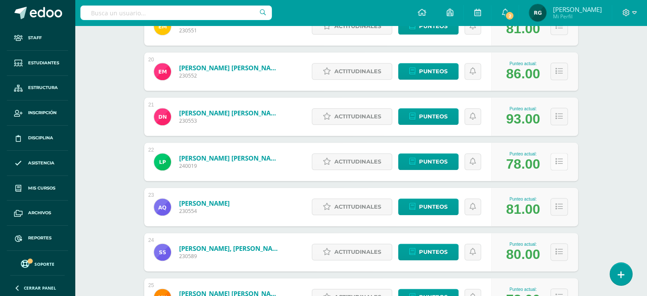
click at [563, 162] on button at bounding box center [559, 161] width 17 height 17
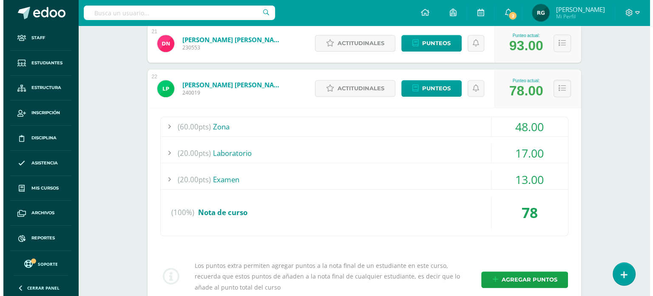
scroll to position [1066, 0]
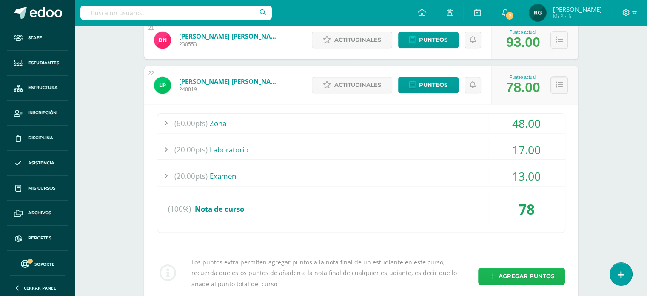
click at [519, 277] on span "Agregar puntos" at bounding box center [526, 276] width 56 height 16
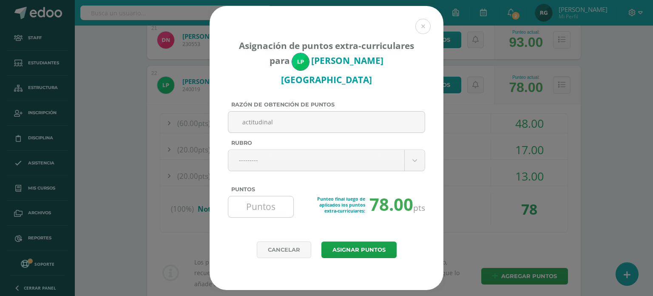
type input "actitudinal"
click at [276, 203] on input "Puntos" at bounding box center [261, 206] width 58 height 21
type input "10"
click at [361, 241] on button "Asignar puntos" at bounding box center [359, 249] width 75 height 17
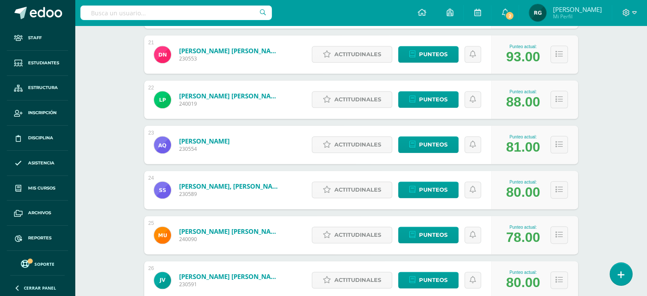
scroll to position [1054, 0]
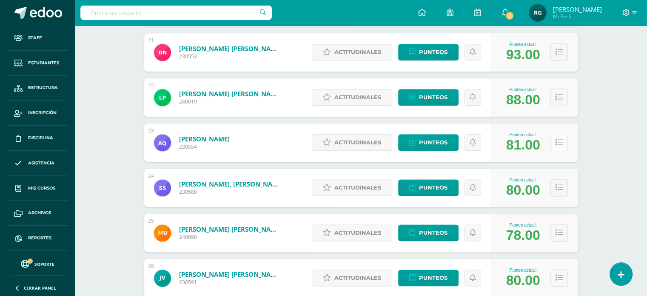
click at [563, 146] on button at bounding box center [559, 142] width 17 height 17
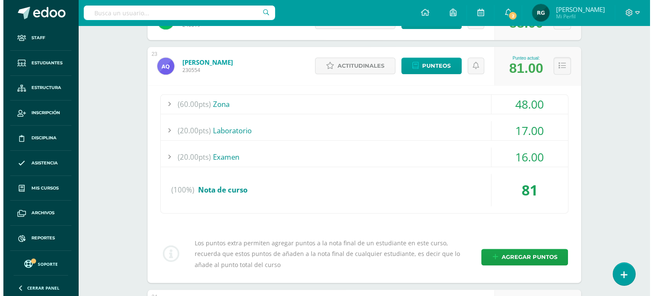
scroll to position [1133, 0]
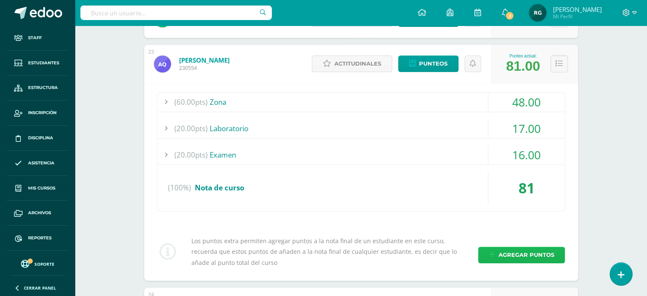
click at [519, 256] on span "Agregar puntos" at bounding box center [526, 255] width 56 height 16
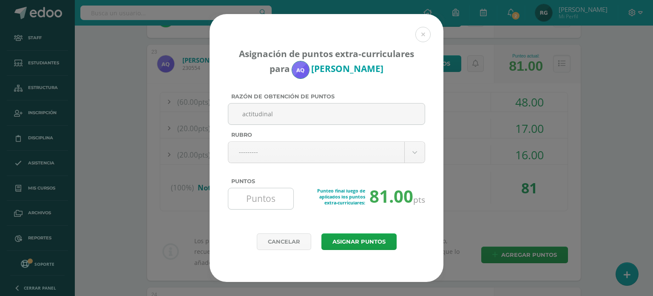
type input "actitudinal"
click at [282, 202] on input "Puntos" at bounding box center [261, 198] width 58 height 21
type input "10"
click at [377, 246] on button "Asignar puntos" at bounding box center [359, 241] width 75 height 17
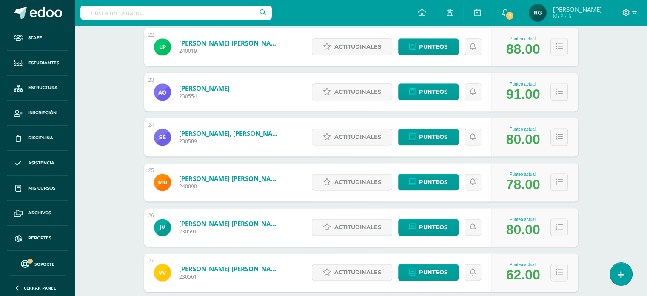
scroll to position [1106, 0]
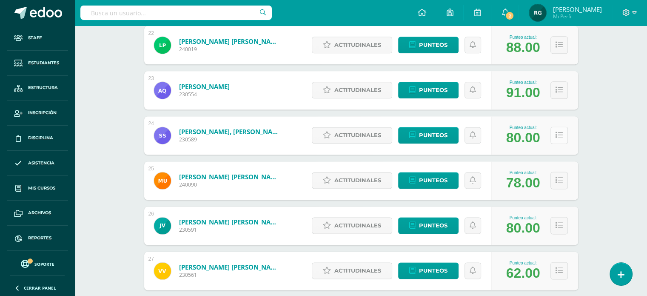
click at [557, 140] on button at bounding box center [559, 134] width 17 height 17
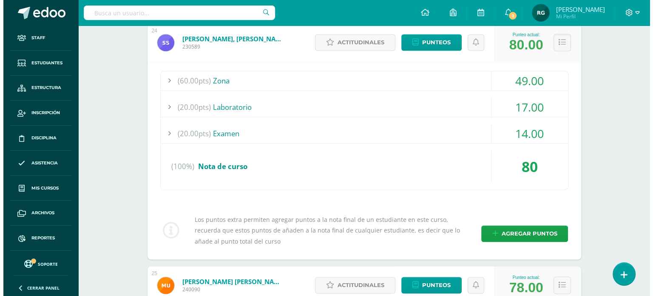
scroll to position [1201, 0]
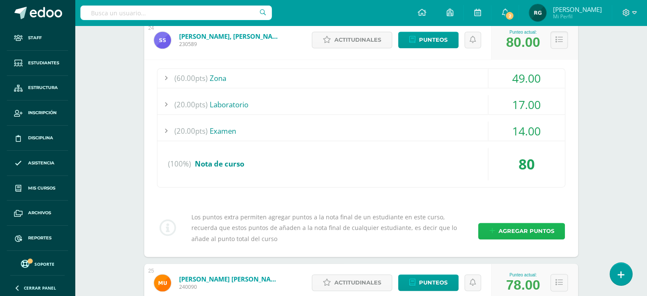
click at [514, 233] on span "Agregar puntos" at bounding box center [526, 231] width 56 height 16
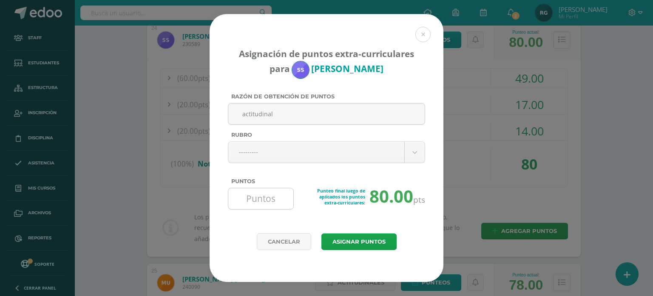
type input "actitudinal"
click at [254, 205] on input "Puntos" at bounding box center [261, 198] width 58 height 21
type input "10"
click at [342, 240] on button "Asignar puntos" at bounding box center [359, 241] width 75 height 17
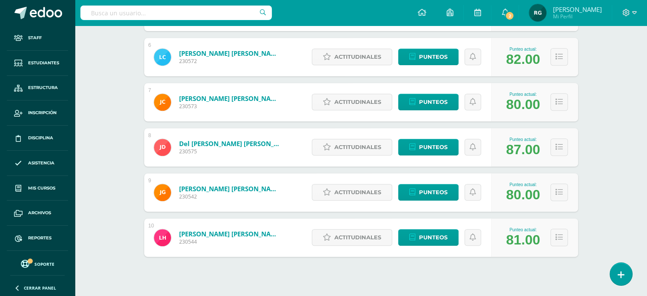
scroll to position [387, 0]
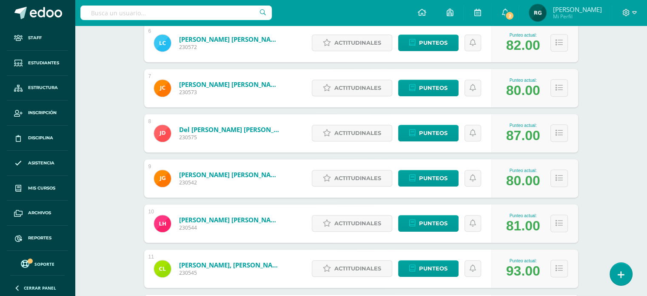
click at [305, 229] on div "10 Hernández Lemus, Leví Emmanuel 230544 Punteo actual: 81.00 Actitudinales Pun…" at bounding box center [361, 223] width 434 height 38
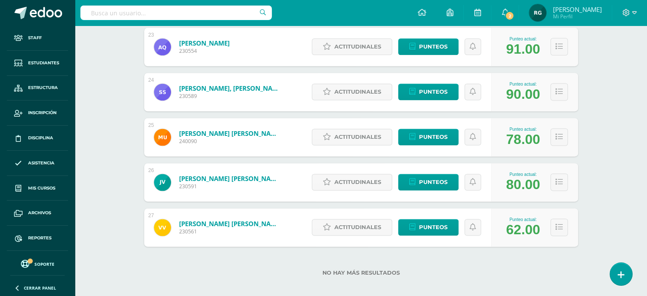
scroll to position [1150, 0]
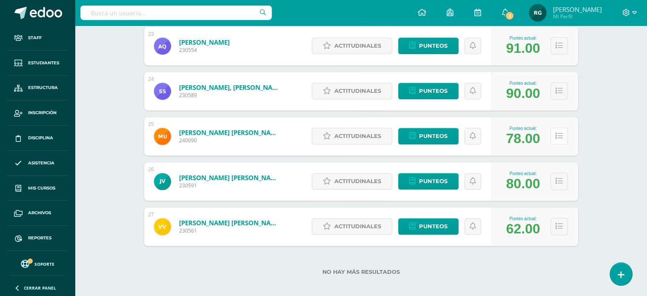
click at [562, 136] on button at bounding box center [559, 135] width 17 height 17
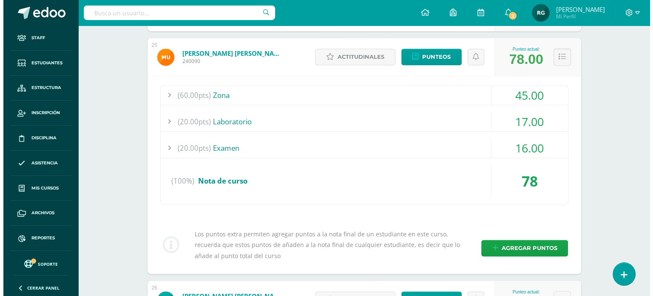
scroll to position [1230, 0]
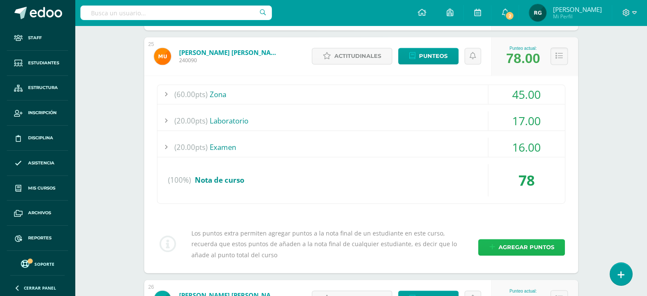
click at [510, 247] on span "Agregar puntos" at bounding box center [526, 247] width 56 height 16
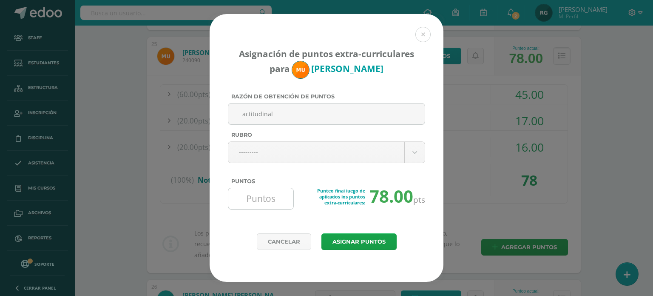
type input "actitudinal"
click at [257, 196] on input "Puntos" at bounding box center [261, 198] width 58 height 21
type input "10"
click at [356, 239] on button "Asignar puntos" at bounding box center [359, 241] width 75 height 17
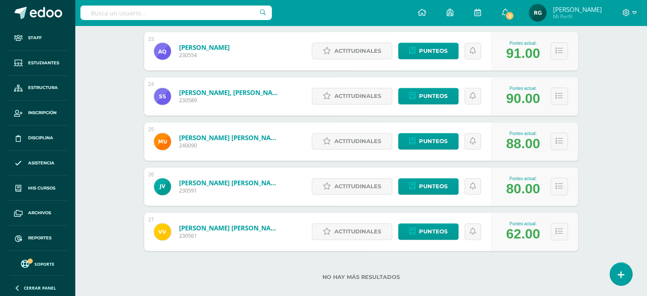
scroll to position [1149, 0]
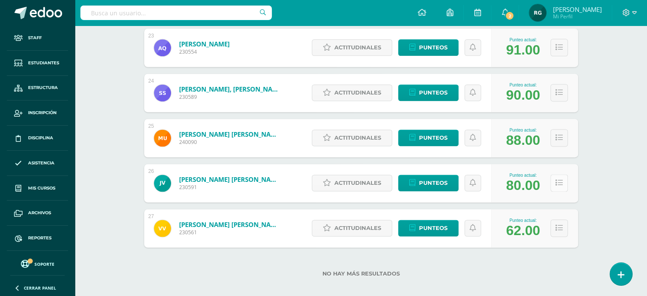
click at [562, 183] on button at bounding box center [559, 182] width 17 height 17
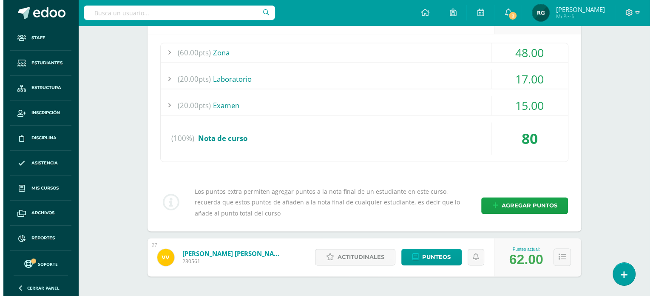
scroll to position [1318, 0]
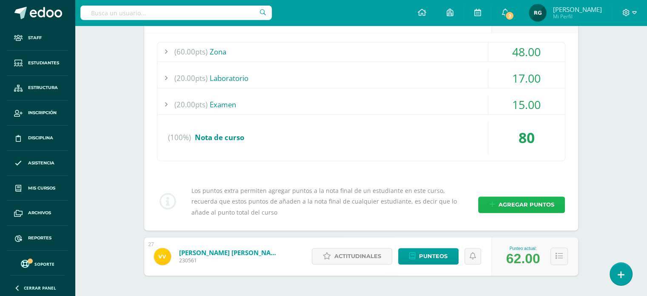
click at [524, 201] on span "Agregar puntos" at bounding box center [526, 205] width 56 height 16
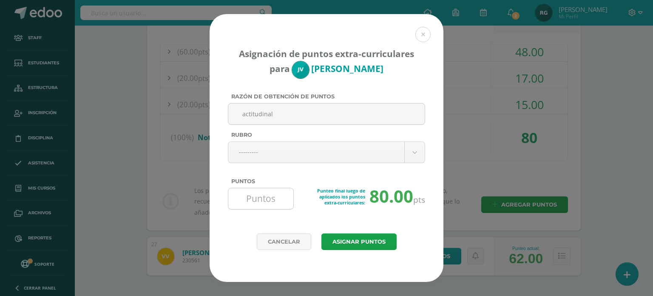
type input "actitudinal"
click at [276, 202] on input "Puntos" at bounding box center [261, 198] width 58 height 21
type input "10"
click at [345, 240] on button "Asignar puntos" at bounding box center [359, 241] width 75 height 17
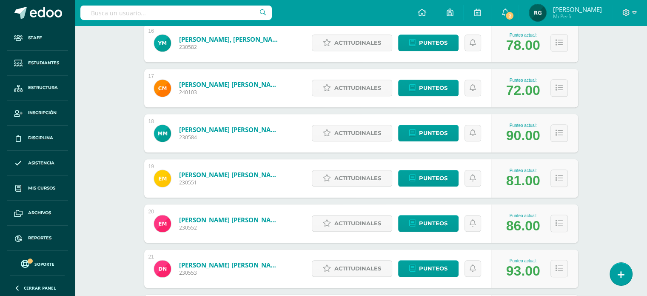
scroll to position [1156, 0]
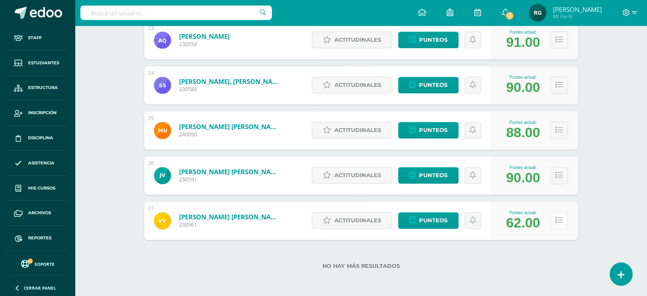
click at [563, 224] on button at bounding box center [559, 219] width 17 height 17
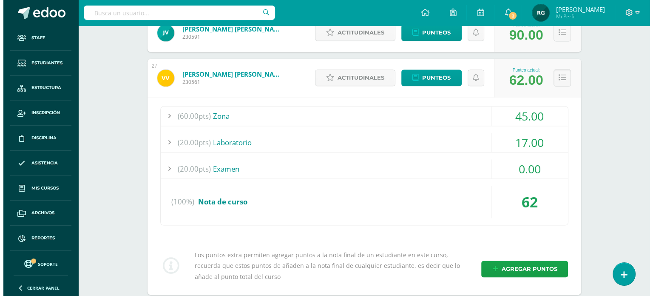
scroll to position [1300, 0]
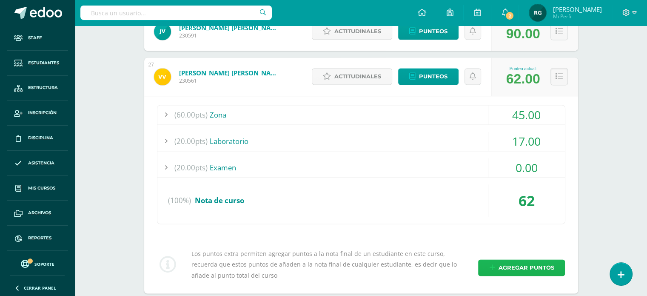
click at [516, 267] on span "Agregar puntos" at bounding box center [526, 268] width 56 height 16
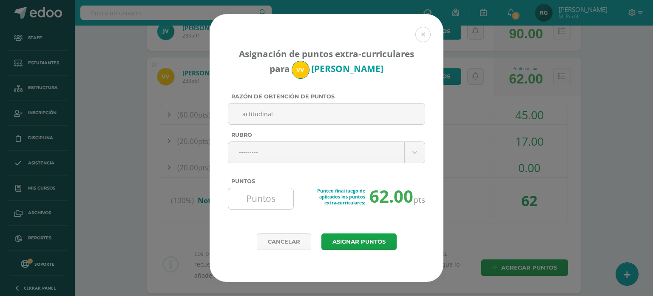
type input "actitudinal"
click at [268, 199] on input "Puntos" at bounding box center [261, 198] width 58 height 21
type input "5"
click at [360, 241] on button "Asignar puntos" at bounding box center [359, 241] width 75 height 17
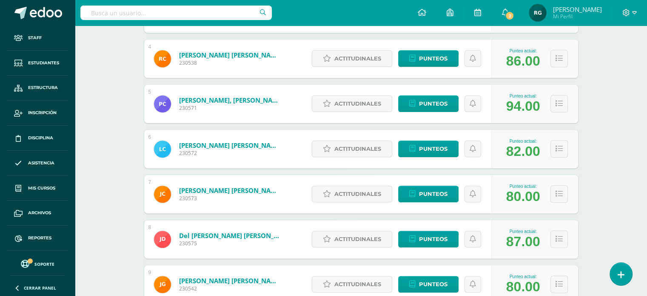
scroll to position [66, 0]
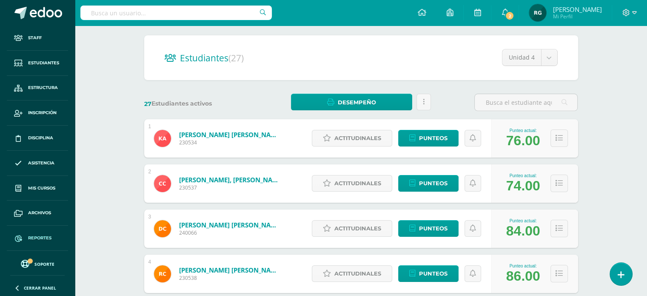
click at [47, 236] on span "Reportes" at bounding box center [39, 237] width 23 height 7
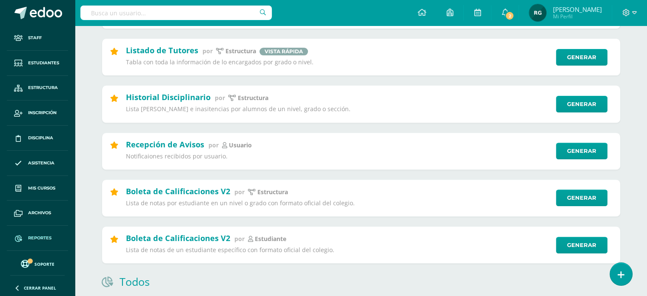
scroll to position [298, 0]
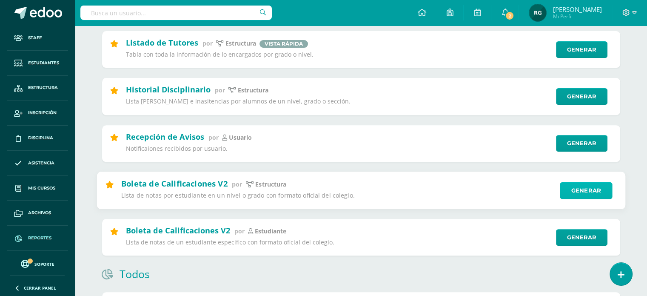
click at [597, 195] on link "Generar" at bounding box center [586, 190] width 52 height 17
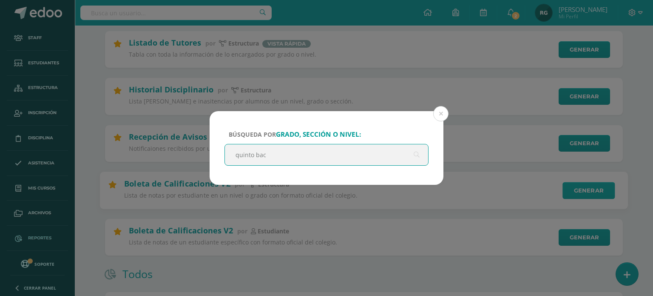
type input "[PERSON_NAME]"
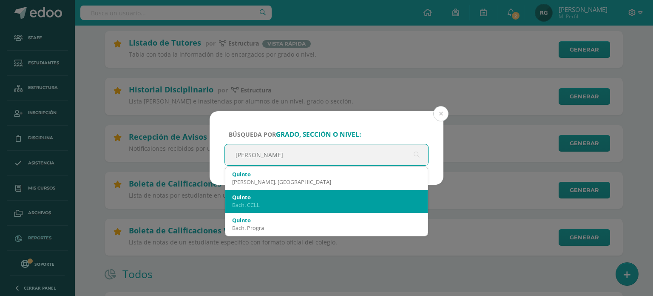
click at [315, 204] on div "Bach. CCLL" at bounding box center [326, 205] width 189 height 8
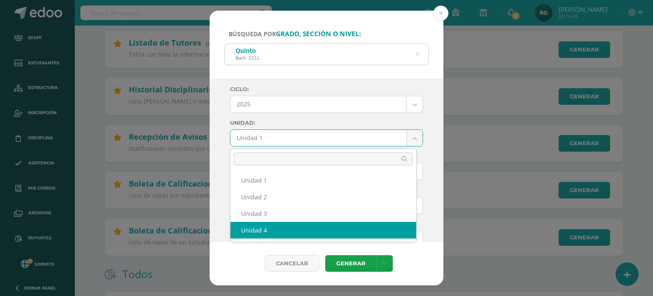
select select "Unidad 4"
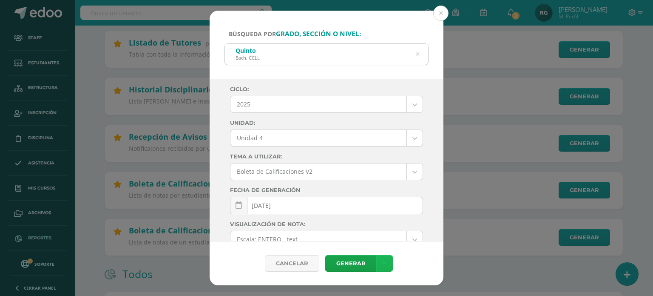
click at [382, 260] on icon at bounding box center [384, 263] width 5 height 7
click at [393, 221] on link "Descargar como PDF" at bounding box center [384, 221] width 91 height 13
click at [418, 55] on icon at bounding box center [418, 54] width 4 height 22
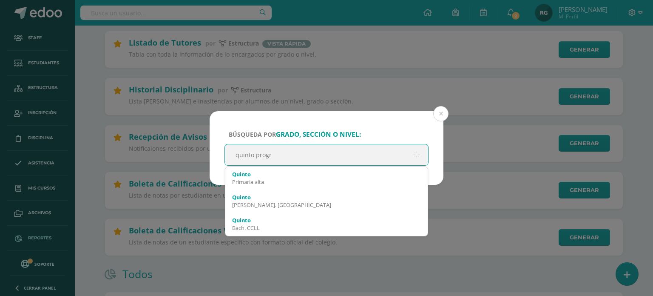
type input "quinto progra"
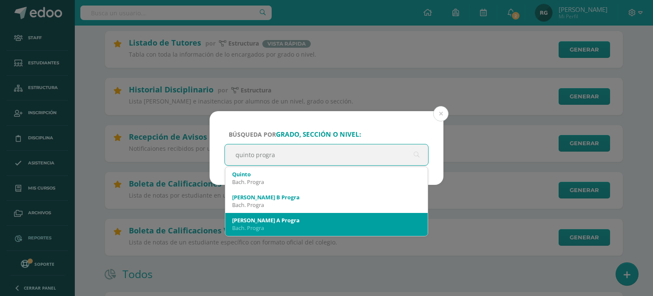
click at [284, 222] on div "Quinto Quinto A Progra" at bounding box center [326, 220] width 189 height 8
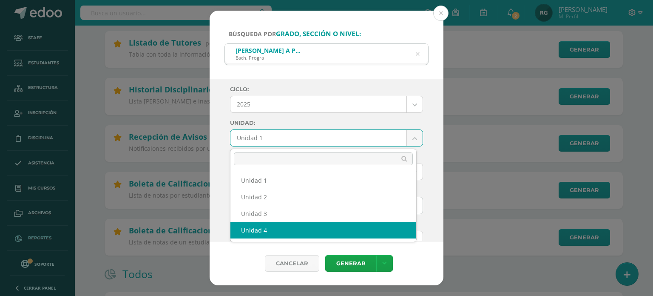
select select "Unidad 4"
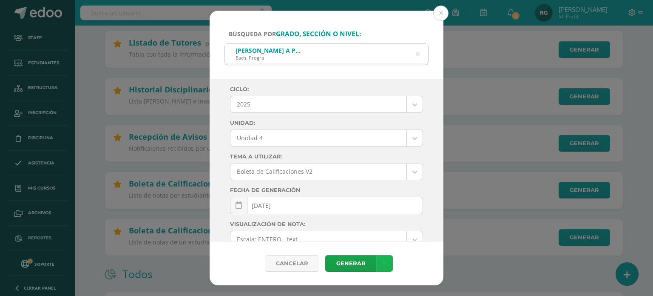
click at [383, 261] on icon at bounding box center [384, 263] width 5 height 7
click at [390, 223] on link "Descargar como PDF" at bounding box center [384, 221] width 91 height 13
click at [437, 15] on button at bounding box center [441, 13] width 15 height 15
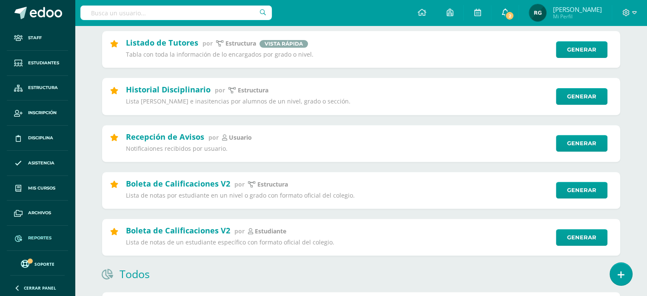
click at [508, 11] on icon at bounding box center [505, 13] width 7 height 8
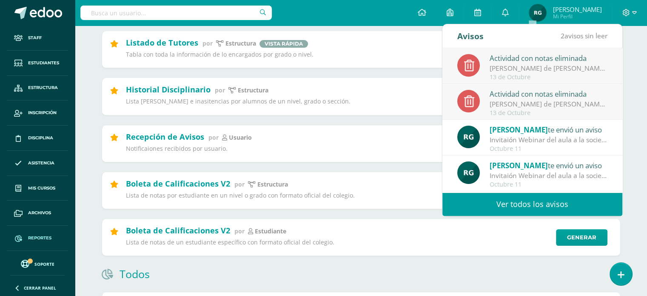
click at [528, 207] on link "Ver todos los avisos" at bounding box center [532, 203] width 180 height 23
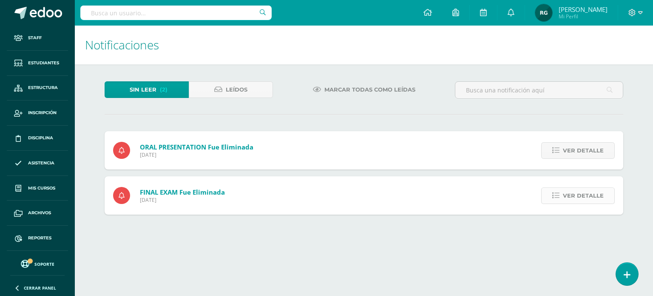
click at [585, 194] on span "Ver detalle" at bounding box center [583, 196] width 41 height 16
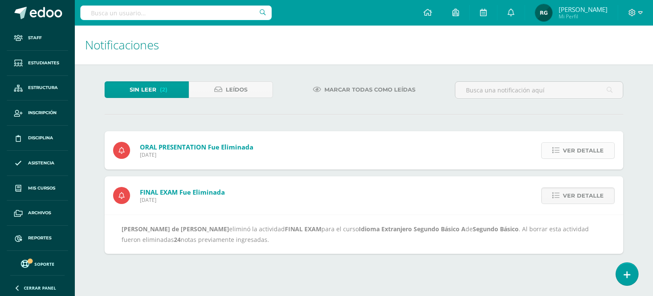
click at [584, 149] on span "Ver detalle" at bounding box center [583, 151] width 41 height 16
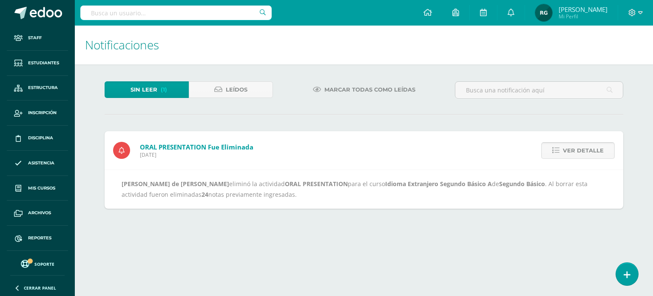
click at [584, 149] on span "Ver detalle" at bounding box center [583, 151] width 41 height 16
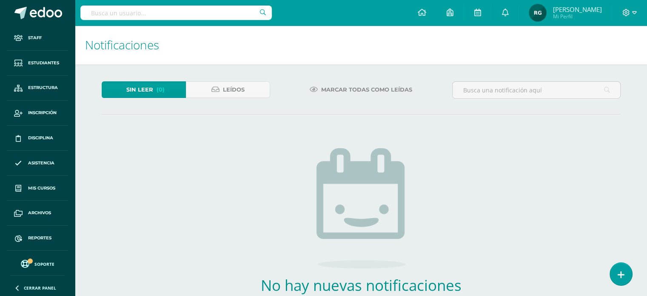
click at [101, 17] on input "text" at bounding box center [175, 13] width 191 height 14
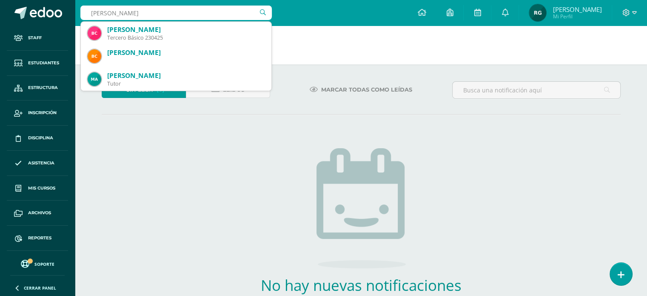
type input "bryan carrera"
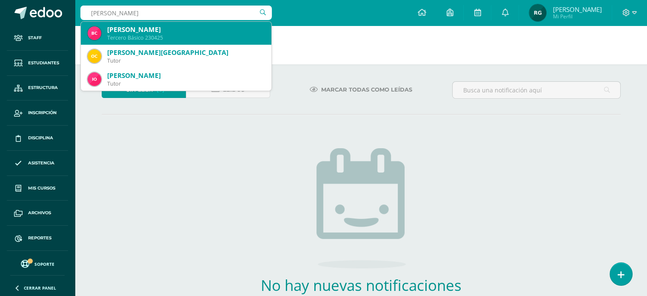
click at [123, 33] on div "[PERSON_NAME]" at bounding box center [185, 29] width 157 height 9
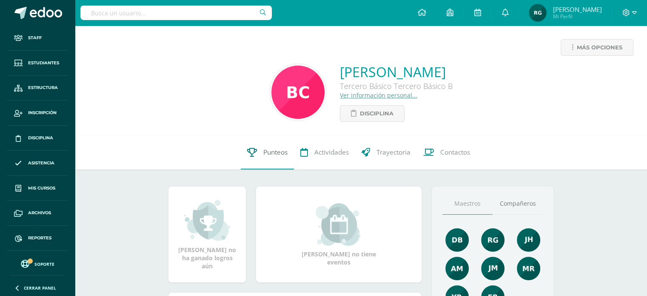
click at [277, 155] on span "Punteos" at bounding box center [275, 152] width 24 height 9
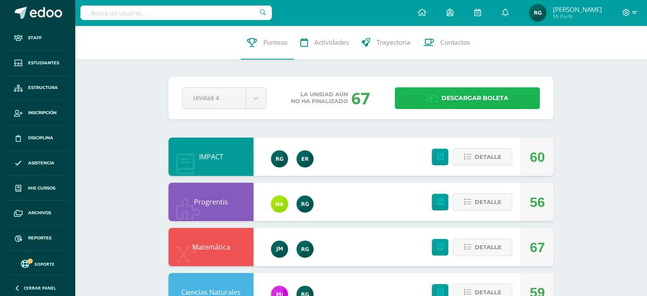
click at [432, 100] on icon at bounding box center [432, 98] width 12 height 9
click at [108, 10] on input "text" at bounding box center [175, 13] width 191 height 14
type input "xavi"
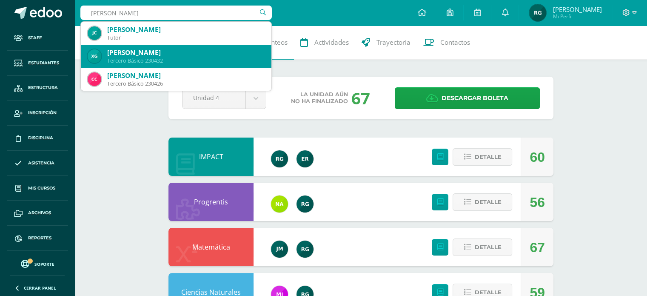
click at [146, 58] on div "Tercero Básico 230432" at bounding box center [185, 60] width 157 height 7
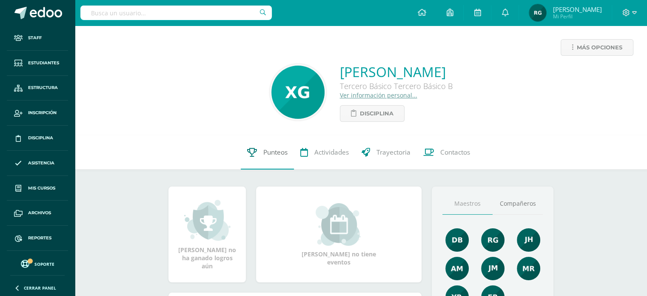
click at [273, 156] on span "Punteos" at bounding box center [275, 152] width 24 height 9
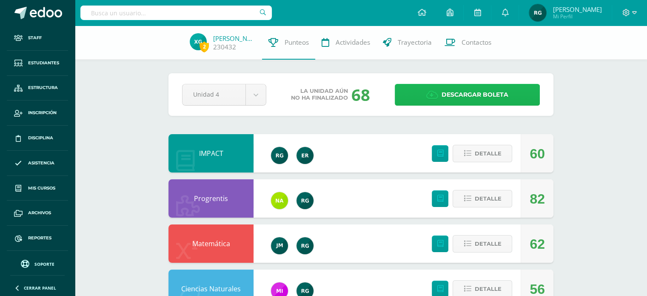
click at [430, 91] on icon at bounding box center [432, 94] width 12 height 9
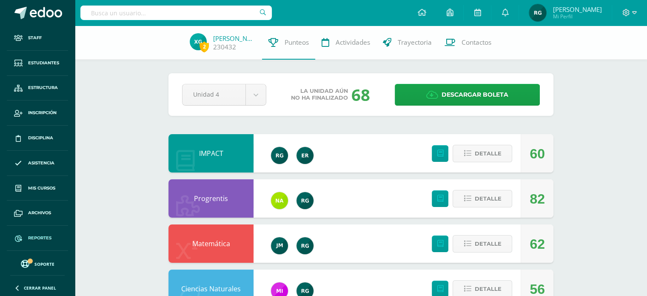
click at [45, 236] on span "Reportes" at bounding box center [39, 237] width 23 height 7
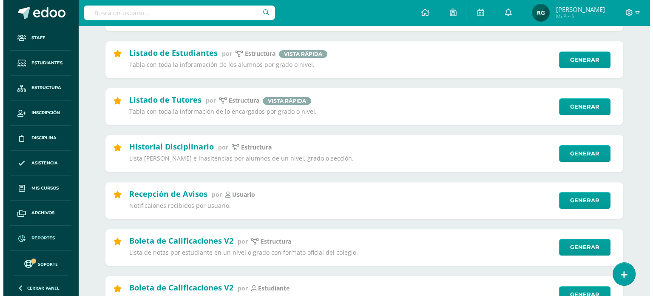
scroll to position [242, 0]
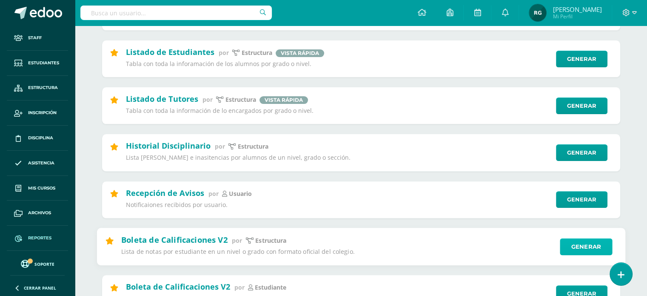
click at [596, 248] on link "Generar" at bounding box center [586, 246] width 52 height 17
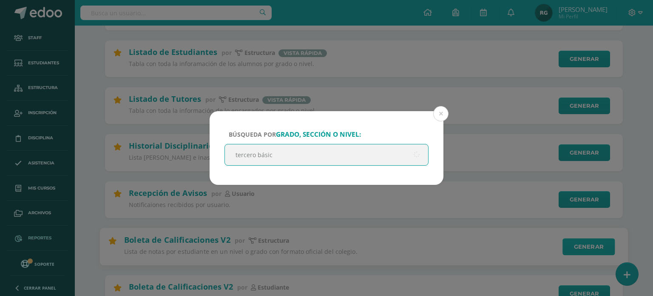
type input "tercero básico"
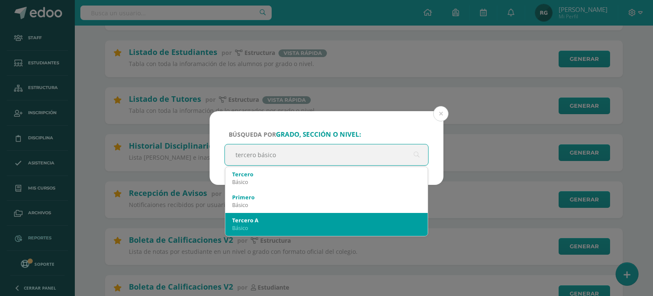
click at [278, 229] on div "Básico" at bounding box center [326, 228] width 189 height 8
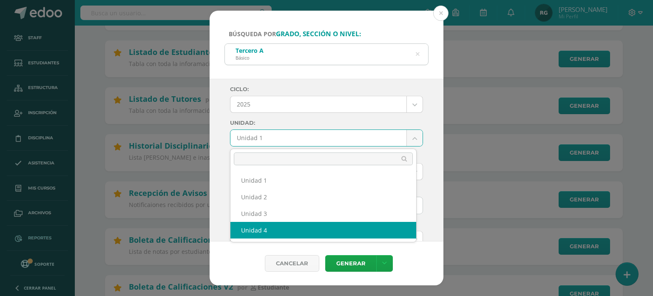
select select "Unidad 4"
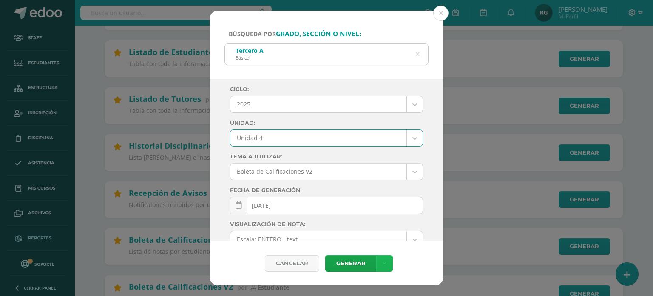
click at [384, 260] on icon at bounding box center [384, 263] width 5 height 7
click at [394, 222] on link "Descargar como PDF" at bounding box center [384, 221] width 91 height 13
click at [417, 57] on icon at bounding box center [418, 55] width 18 height 18
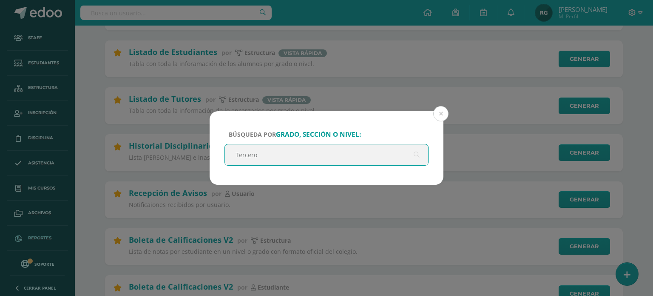
type input "Tercero B"
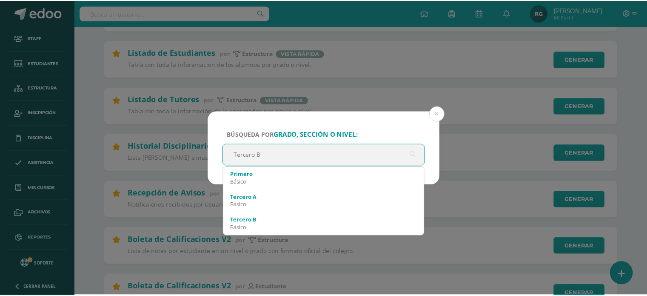
scroll to position [71, 0]
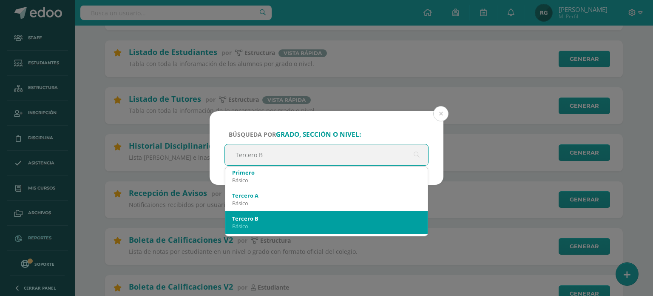
click at [298, 217] on div "Tercero B" at bounding box center [326, 218] width 189 height 8
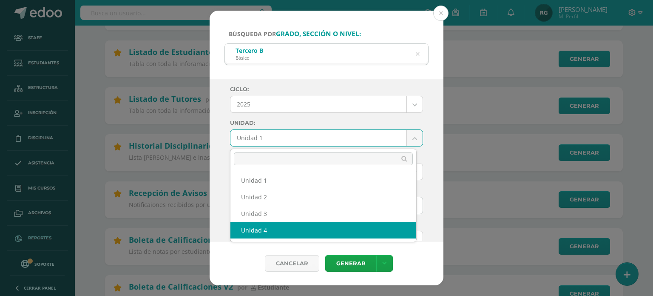
select select "Unidad 4"
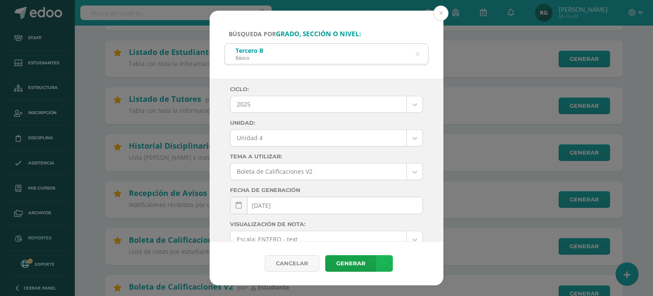
click at [384, 260] on icon at bounding box center [384, 263] width 5 height 7
click at [410, 220] on link "Descargar como PDF" at bounding box center [384, 221] width 91 height 13
click at [441, 12] on button at bounding box center [441, 13] width 15 height 15
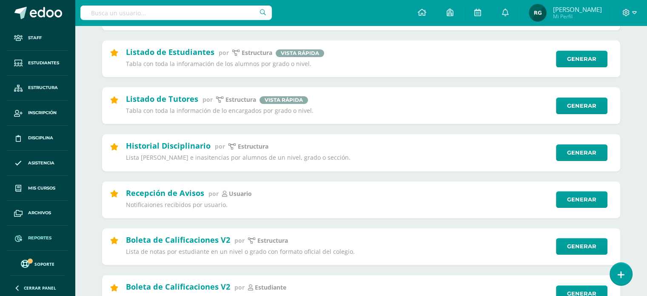
click at [108, 18] on input "text" at bounding box center [175, 13] width 191 height 14
type input "angie carrera"
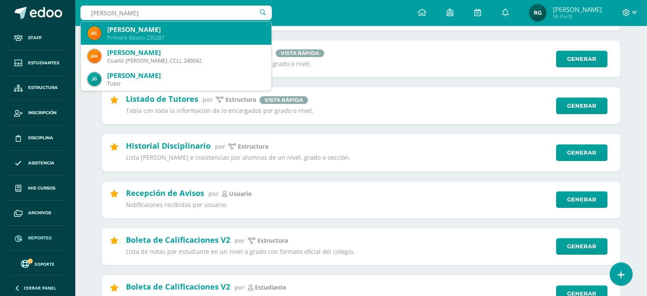
click at [151, 31] on div "Angie Elizabeth Carrera Secaida" at bounding box center [185, 29] width 157 height 9
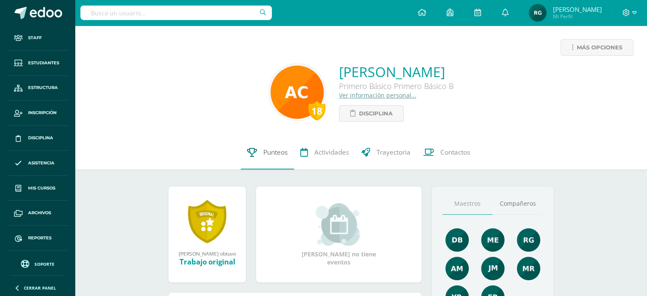
click at [280, 151] on span "Punteos" at bounding box center [275, 152] width 24 height 9
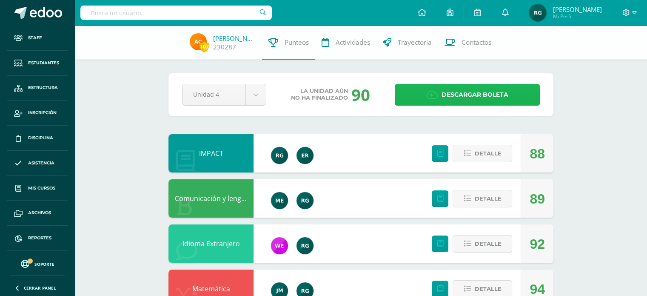
click at [433, 94] on icon at bounding box center [432, 94] width 12 height 9
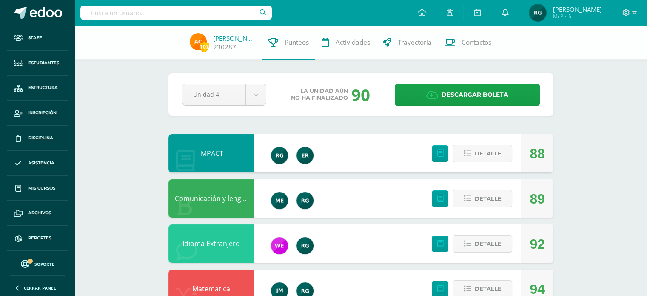
click at [104, 9] on input "text" at bounding box center [175, 13] width 191 height 14
type input "[PERSON_NAME]"
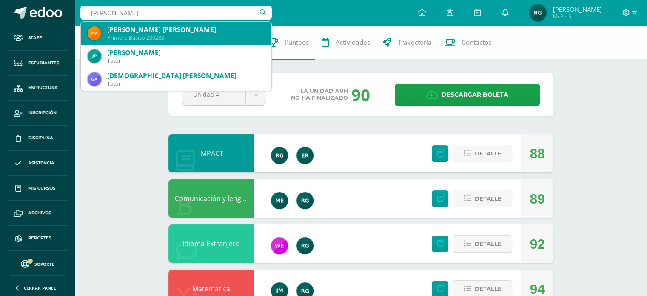
click at [157, 29] on div "[PERSON_NAME] [PERSON_NAME]" at bounding box center [185, 29] width 157 height 9
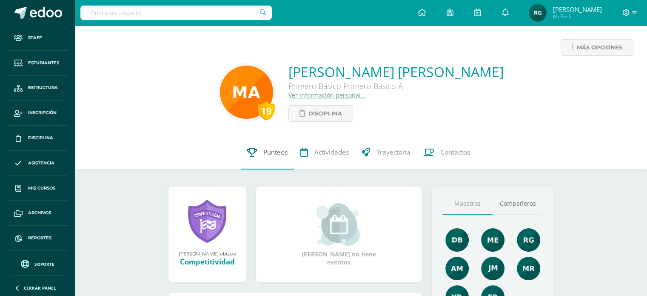
click at [267, 154] on span "Punteos" at bounding box center [275, 152] width 24 height 9
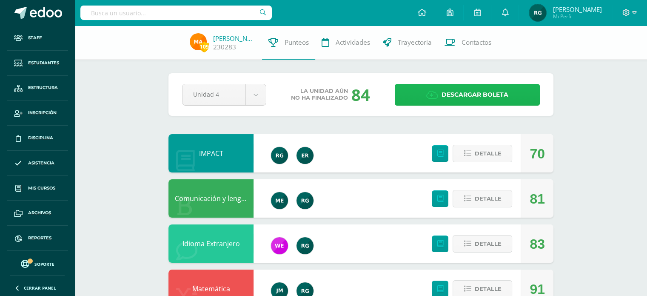
click at [430, 95] on icon at bounding box center [432, 94] width 12 height 9
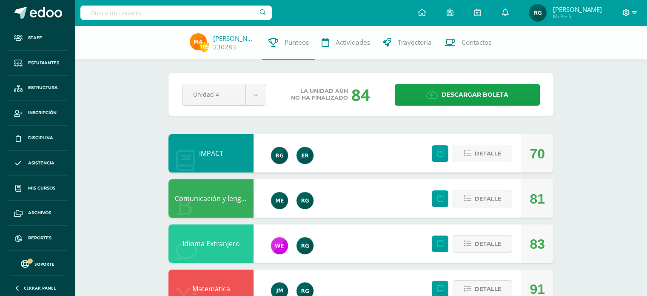
click at [634, 14] on icon at bounding box center [634, 12] width 5 height 3
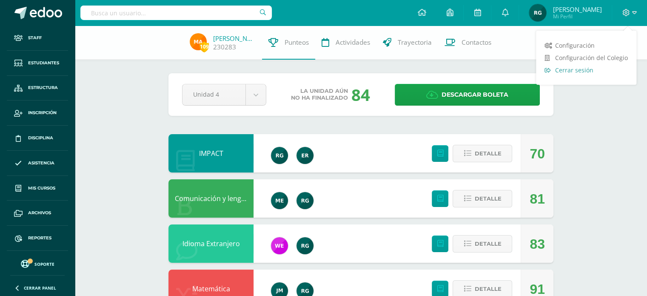
click at [586, 72] on span "Cerrar sesión" at bounding box center [574, 70] width 38 height 8
